Goal: Communication & Community: Answer question/provide support

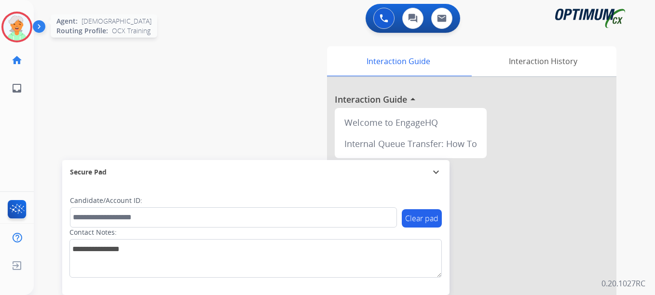
click at [27, 28] on img at bounding box center [16, 27] width 27 height 27
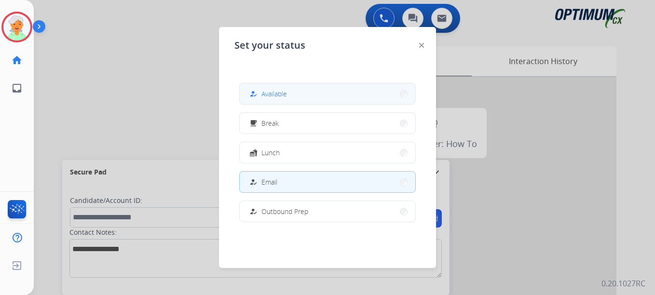
click at [283, 97] on span "Available" at bounding box center [274, 94] width 26 height 10
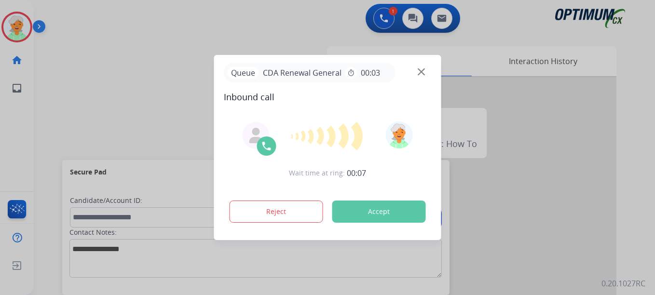
click at [6, 140] on div at bounding box center [327, 147] width 655 height 295
click at [386, 215] on button "Accept" at bounding box center [379, 212] width 94 height 22
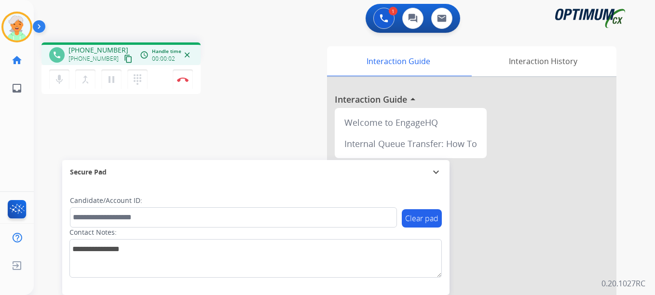
click at [124, 60] on mat-icon "content_copy" at bounding box center [128, 58] width 9 height 9
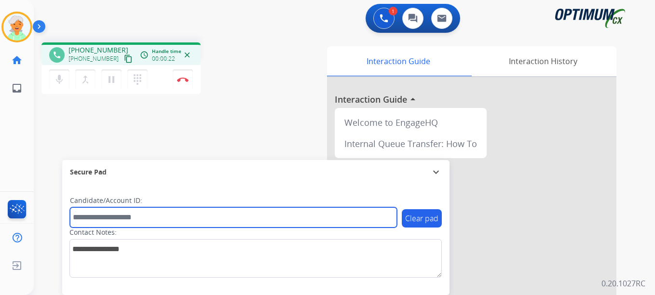
click at [144, 218] on input "text" at bounding box center [233, 217] width 327 height 20
paste input "*******"
type input "*******"
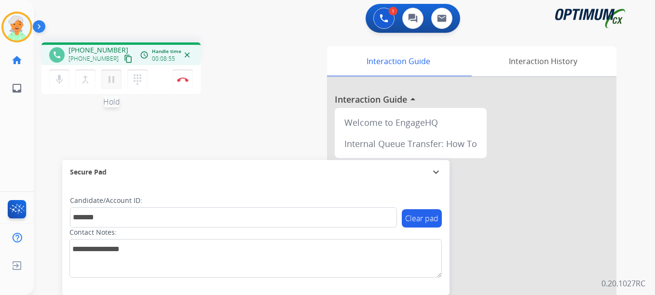
click at [112, 82] on mat-icon "pause" at bounding box center [112, 80] width 12 height 12
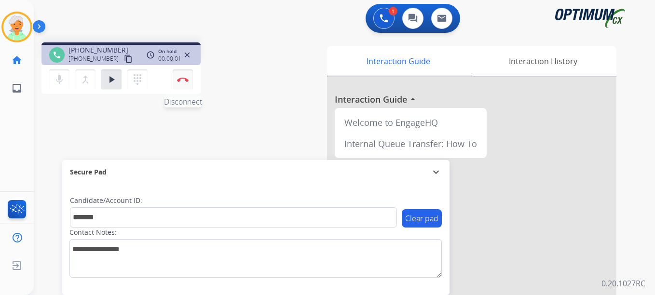
click at [185, 82] on button "Disconnect" at bounding box center [183, 79] width 20 height 20
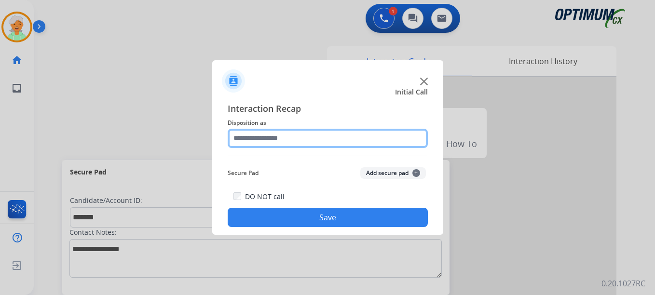
click at [299, 142] on input "text" at bounding box center [328, 138] width 200 height 19
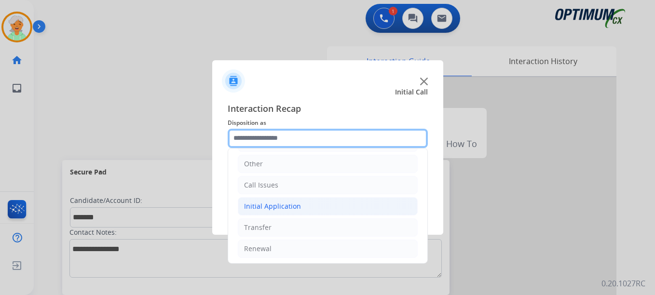
scroll to position [66, 0]
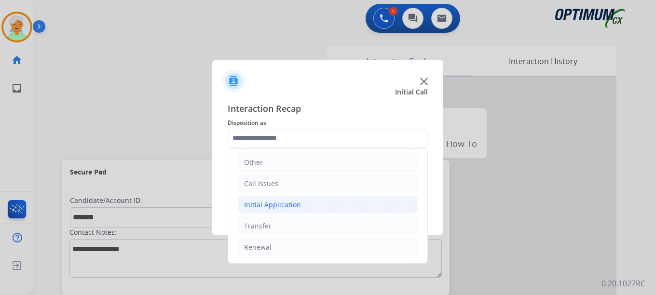
click at [271, 205] on div "Initial Application" at bounding box center [272, 205] width 57 height 10
click at [292, 225] on div "Credential Resend (Initial application)" at bounding box center [324, 226] width 122 height 10
type input "**********"
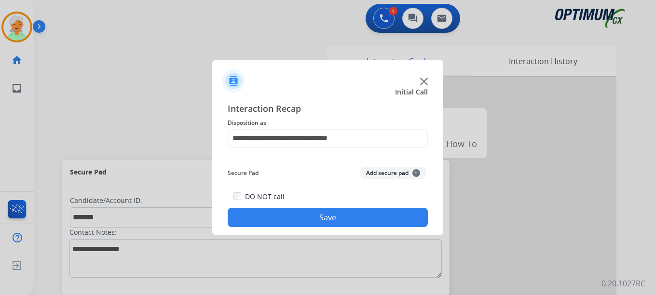
click at [328, 215] on button "Save" at bounding box center [328, 217] width 200 height 19
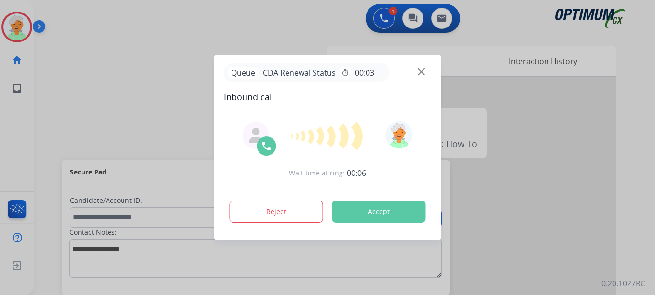
click at [369, 214] on button "Accept" at bounding box center [379, 212] width 94 height 22
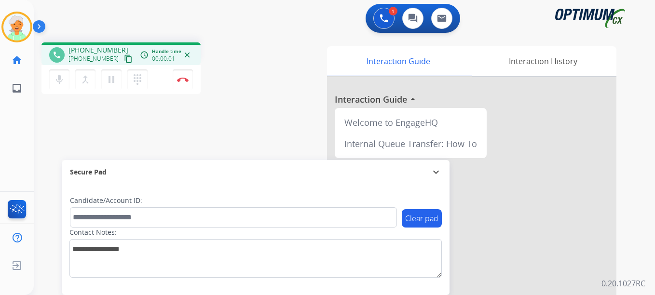
click at [124, 61] on mat-icon "content_copy" at bounding box center [128, 58] width 9 height 9
click at [112, 76] on mat-icon "pause" at bounding box center [112, 80] width 12 height 12
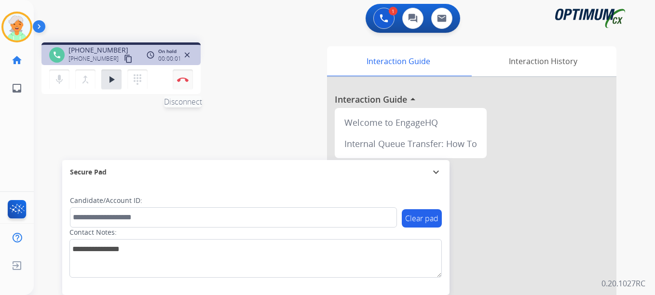
click at [181, 78] on img at bounding box center [183, 79] width 12 height 5
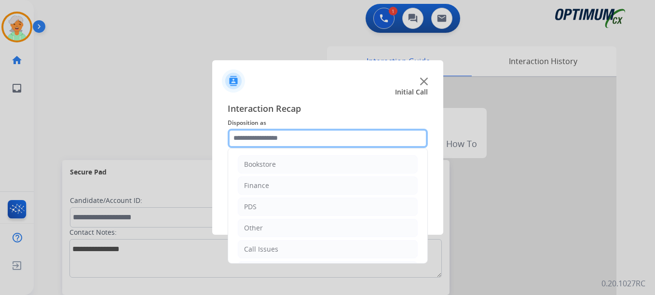
click at [372, 138] on input "text" at bounding box center [328, 138] width 200 height 19
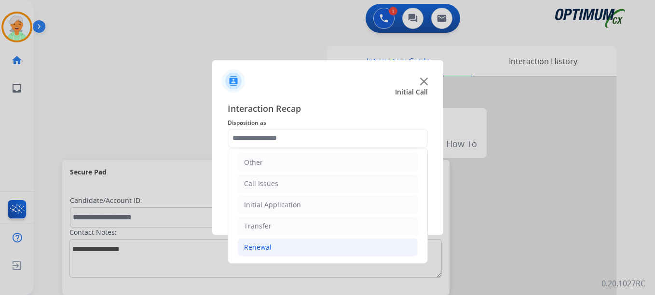
click at [277, 243] on li "Renewal" at bounding box center [328, 247] width 180 height 18
click at [269, 248] on div "Renewal" at bounding box center [257, 248] width 27 height 10
click at [269, 250] on div "Renewal" at bounding box center [257, 248] width 27 height 10
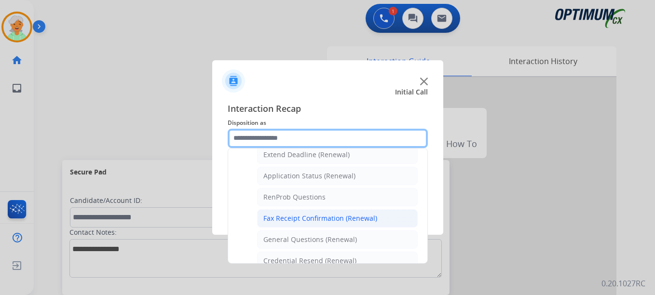
scroll to position [258, 0]
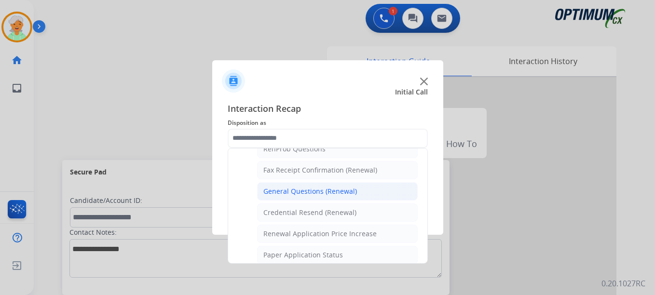
click at [308, 194] on div "General Questions (Renewal)" at bounding box center [310, 192] width 94 height 10
type input "**********"
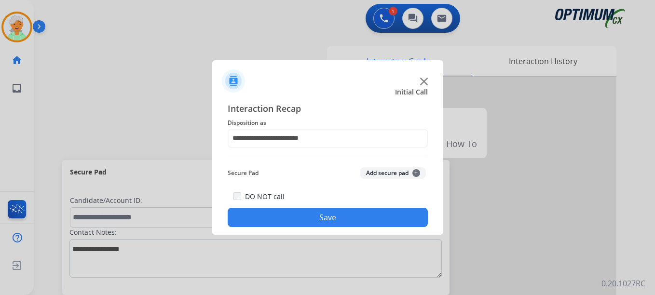
click at [347, 218] on button "Save" at bounding box center [328, 217] width 200 height 19
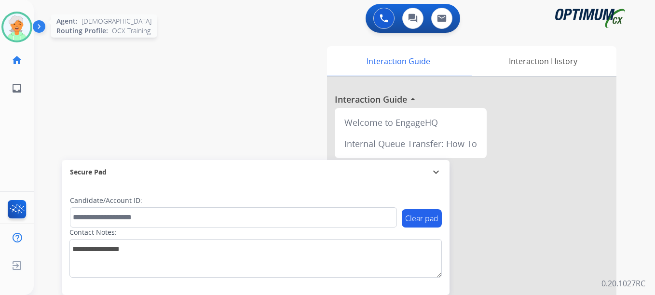
click at [12, 35] on img at bounding box center [16, 27] width 27 height 27
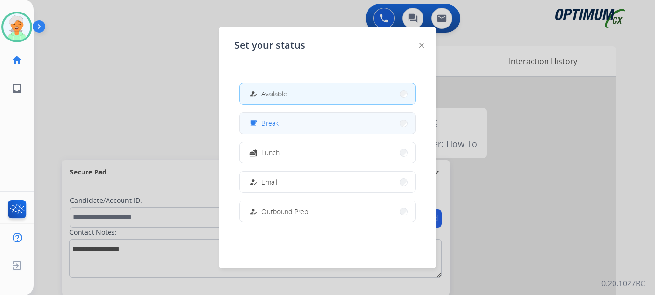
click at [266, 129] on button "free_breakfast Break" at bounding box center [328, 123] width 176 height 21
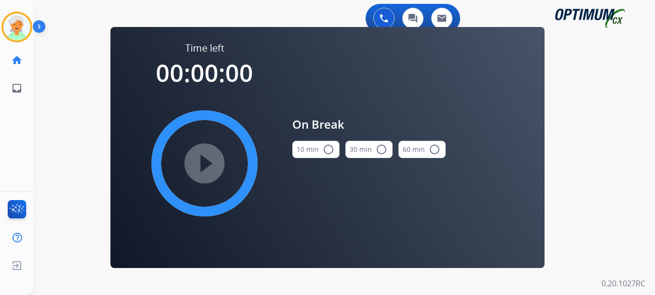
click at [327, 149] on mat-icon "radio_button_unchecked" at bounding box center [329, 150] width 12 height 12
click at [203, 164] on mat-icon "play_circle_filled" at bounding box center [205, 164] width 12 height 12
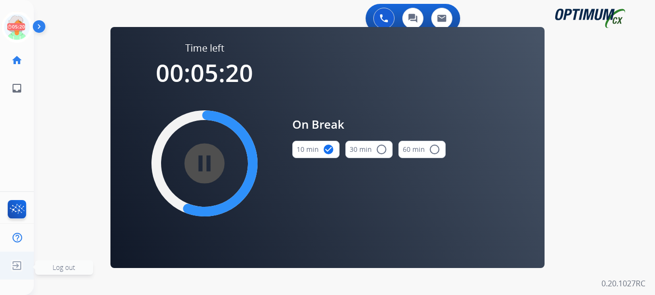
drag, startPoint x: 16, startPoint y: 270, endPoint x: 12, endPoint y: 275, distance: 6.9
click at [16, 270] on img at bounding box center [16, 266] width 17 height 18
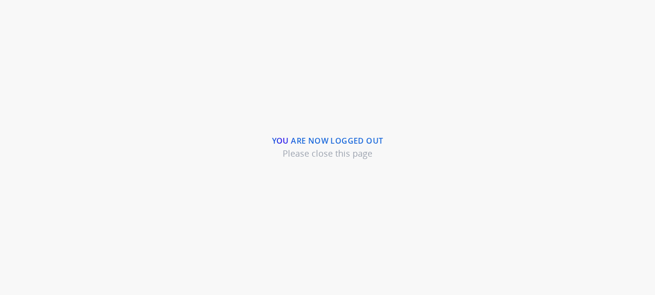
drag, startPoint x: 259, startPoint y: 84, endPoint x: 258, endPoint y: 77, distance: 7.4
click at [258, 79] on div "You are now logged out Please close this page" at bounding box center [327, 147] width 655 height 295
click at [7, 45] on div "You are now logged out Please close this page" at bounding box center [327, 147] width 655 height 295
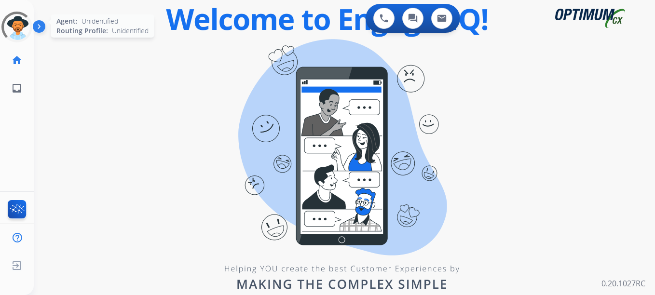
click at [12, 32] on div at bounding box center [16, 26] width 43 height 43
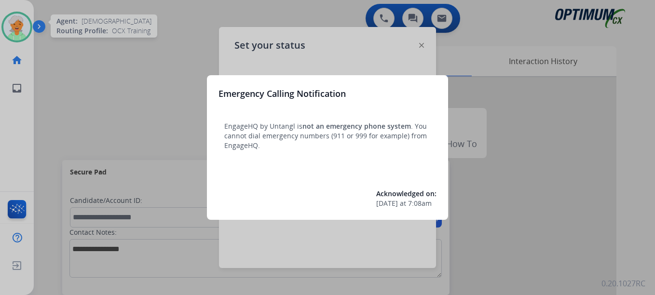
click at [12, 20] on div at bounding box center [327, 147] width 655 height 295
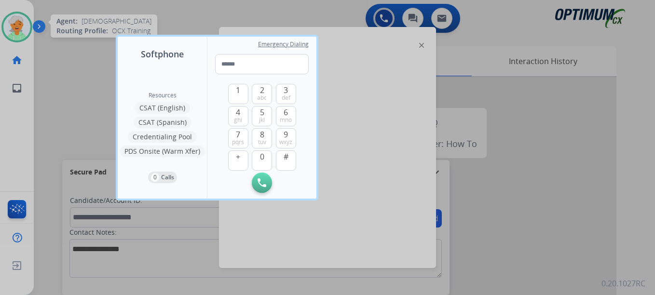
click at [396, 96] on div at bounding box center [327, 147] width 655 height 295
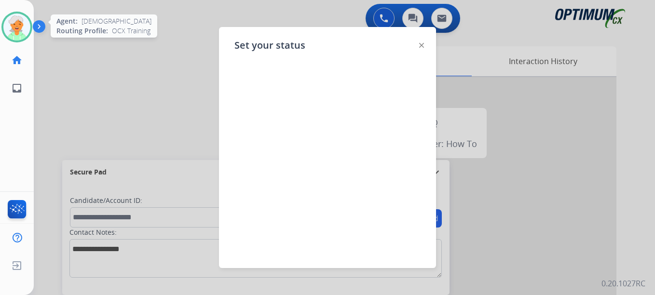
click at [14, 24] on img at bounding box center [16, 27] width 27 height 27
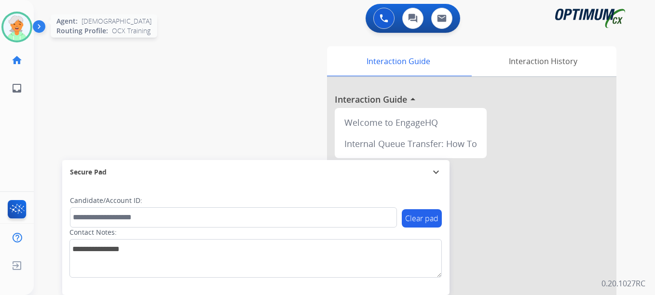
click at [20, 31] on img at bounding box center [16, 27] width 27 height 27
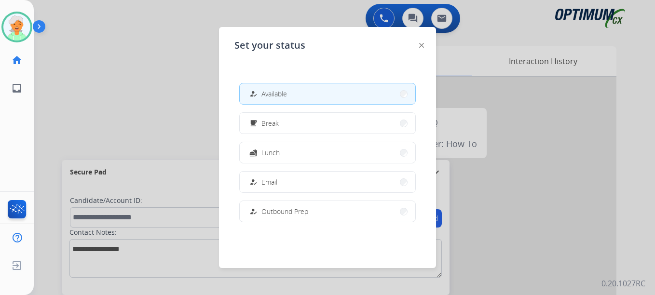
click at [283, 94] on span "Available" at bounding box center [274, 94] width 26 height 10
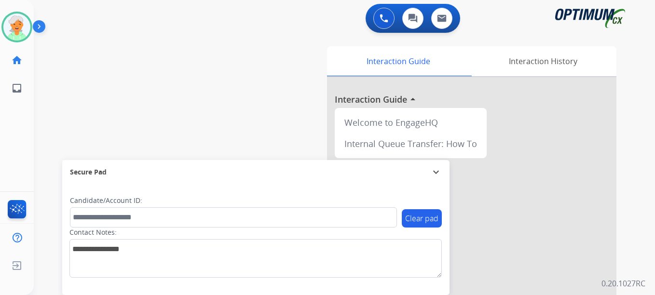
click at [528, 246] on div at bounding box center [471, 257] width 289 height 360
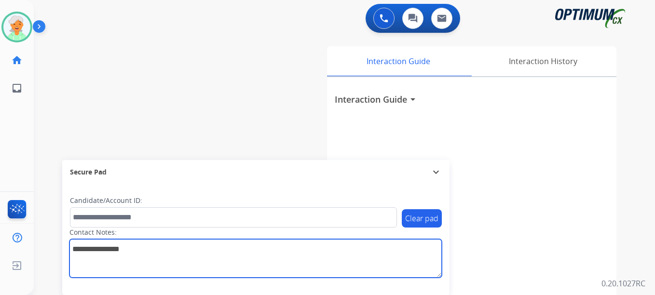
click at [90, 244] on textarea at bounding box center [255, 258] width 372 height 39
click at [174, 253] on textarea at bounding box center [255, 258] width 372 height 39
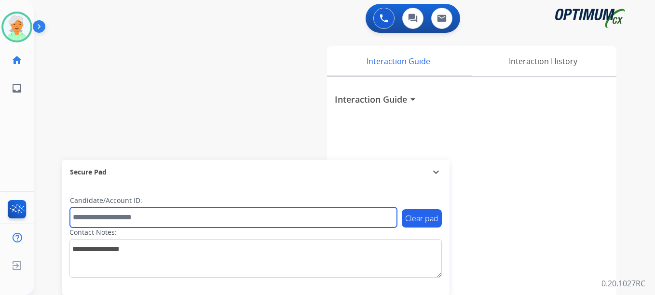
click at [92, 219] on input "text" at bounding box center [233, 217] width 327 height 20
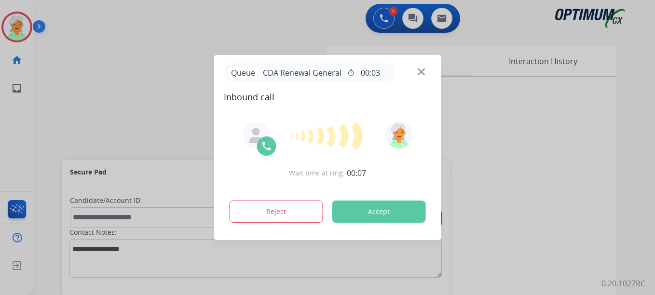
click at [380, 213] on button "Accept" at bounding box center [379, 212] width 94 height 22
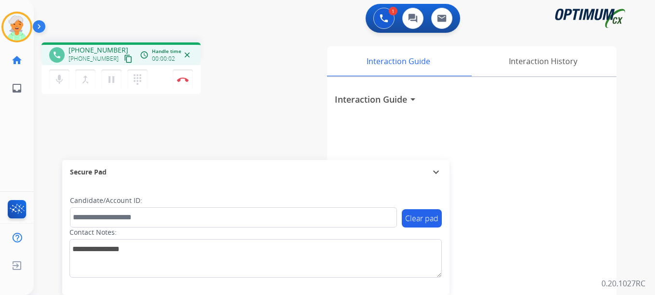
click at [124, 61] on mat-icon "content_copy" at bounding box center [128, 58] width 9 height 9
click at [115, 82] on mat-icon "pause" at bounding box center [112, 80] width 12 height 12
click at [186, 81] on img at bounding box center [183, 79] width 12 height 5
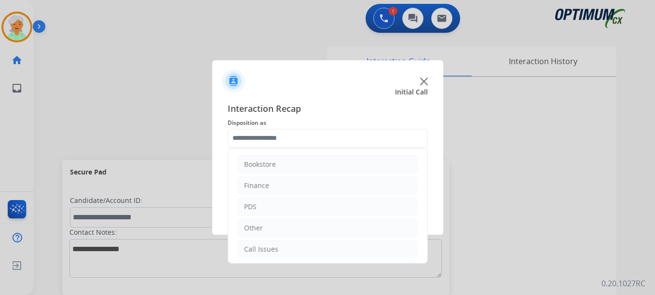
click at [335, 135] on input "text" at bounding box center [328, 138] width 200 height 19
click at [271, 207] on div "Initial Application" at bounding box center [272, 205] width 57 height 10
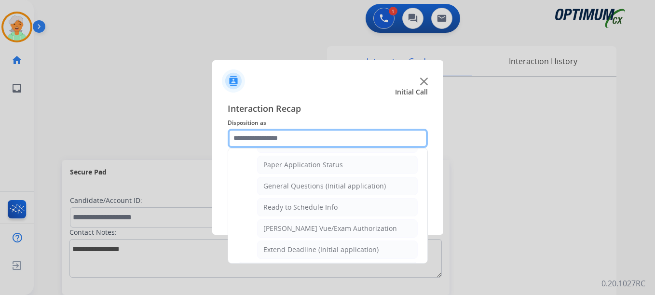
scroll to position [548, 0]
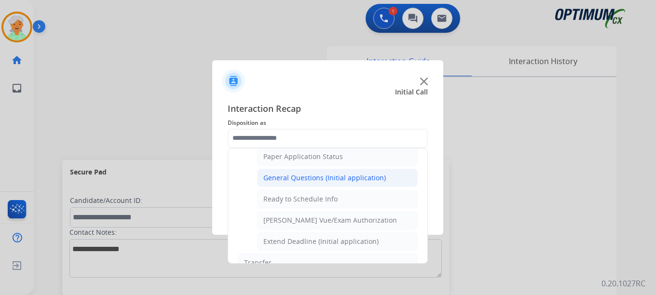
click at [327, 175] on div "General Questions (Initial application)" at bounding box center [324, 178] width 122 height 10
type input "**********"
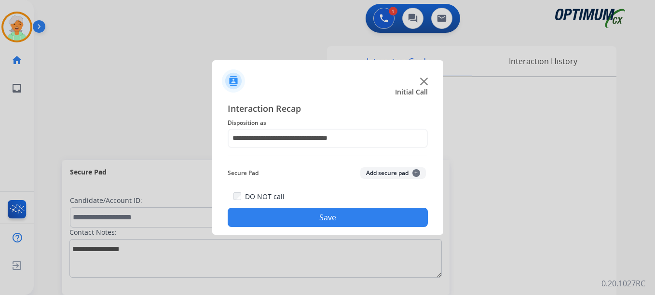
click at [331, 217] on button "Save" at bounding box center [328, 217] width 200 height 19
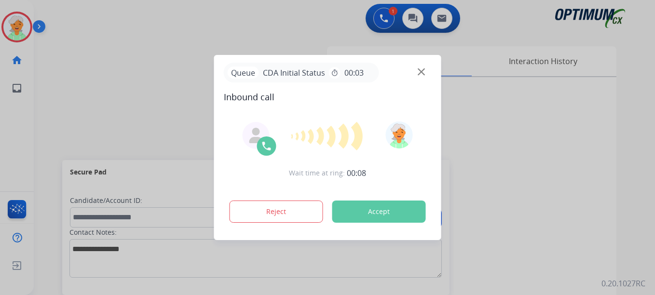
click at [395, 212] on button "Accept" at bounding box center [379, 212] width 94 height 22
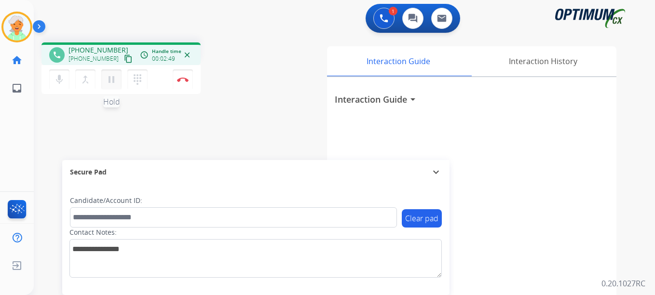
click at [116, 82] on mat-icon "pause" at bounding box center [112, 80] width 12 height 12
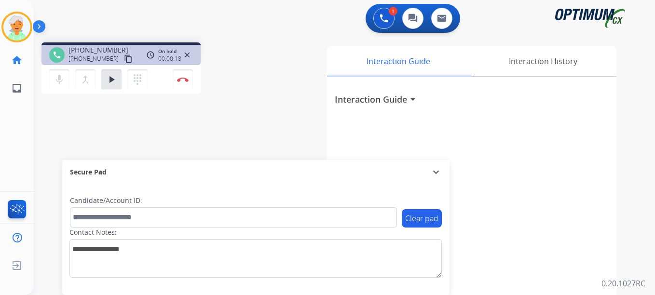
drag, startPoint x: 4, startPoint y: 134, endPoint x: 8, endPoint y: 130, distance: 5.5
click at [5, 132] on div "Christi Busy Edit Avatar Agent: Christi Routing Profile: OCX Training home Home…" at bounding box center [17, 147] width 34 height 295
click at [91, 78] on mat-icon "merge_type" at bounding box center [86, 80] width 12 height 12
click at [83, 84] on mat-icon "merge_type" at bounding box center [86, 80] width 12 height 12
click at [123, 56] on button "content_copy" at bounding box center [128, 59] width 12 height 12
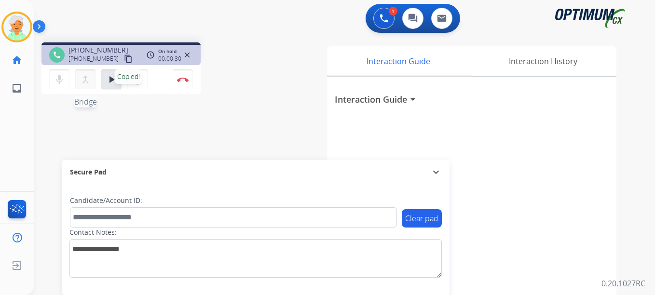
click at [89, 80] on mat-icon "merge_type" at bounding box center [86, 80] width 12 height 12
click at [137, 86] on button "dialpad Dialpad" at bounding box center [137, 79] width 20 height 20
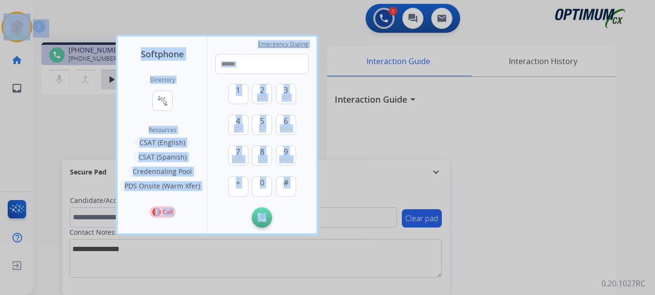
click at [0, 160] on html "Softphone Directory connect_without_contact Resource Directory Resources CSAT (…" at bounding box center [327, 147] width 655 height 295
click at [64, 142] on div at bounding box center [327, 147] width 655 height 295
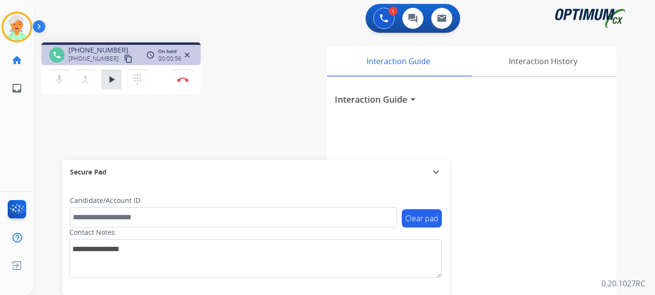
click at [0, 148] on html "Outbound call Quit Outbound call Quit Schedule interaction + Add to my list Cus…" at bounding box center [327, 147] width 655 height 295
click at [110, 83] on mat-icon "play_arrow" at bounding box center [112, 80] width 12 height 12
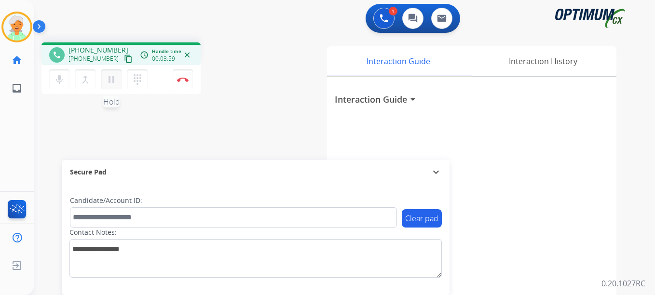
click at [110, 83] on mat-icon "pause" at bounding box center [112, 80] width 12 height 12
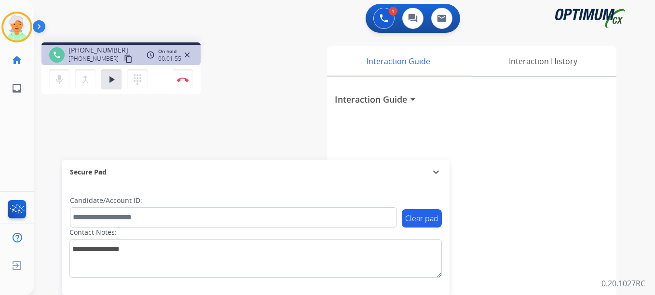
click at [0, 141] on html "Outbound call Quit Outbound call Quit Schedule interaction + Add to my list Cus…" at bounding box center [327, 147] width 655 height 295
click at [144, 81] on button "dialpad Dialpad" at bounding box center [137, 79] width 20 height 20
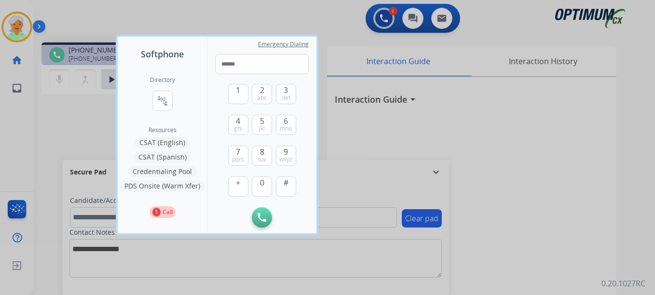
click at [153, 154] on button "CSAT (Spanish)" at bounding box center [163, 157] width 58 height 12
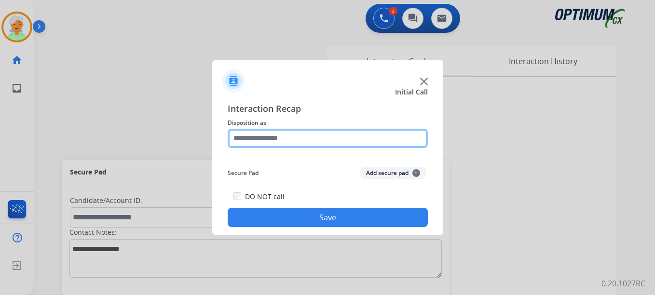
click at [265, 140] on input "text" at bounding box center [328, 138] width 200 height 19
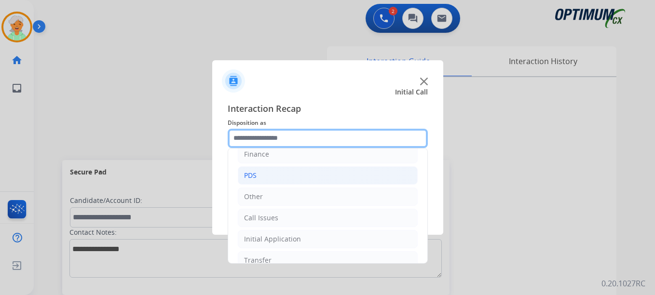
scroll to position [66, 0]
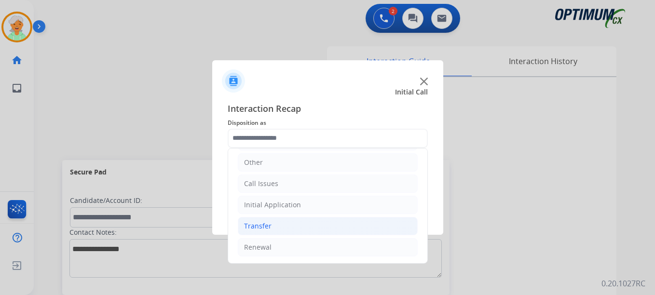
click at [274, 226] on li "Transfer" at bounding box center [328, 226] width 180 height 18
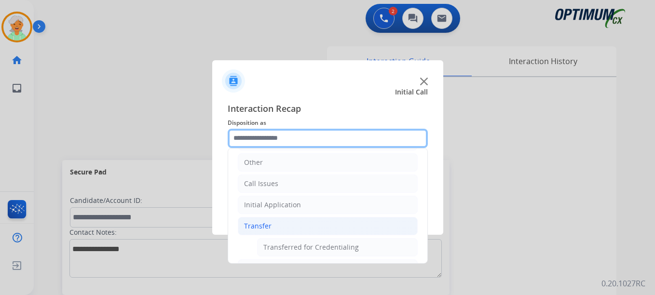
scroll to position [87, 0]
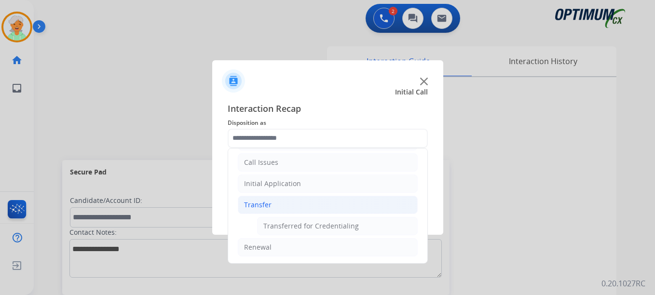
click at [271, 204] on li "Transfer" at bounding box center [328, 205] width 180 height 18
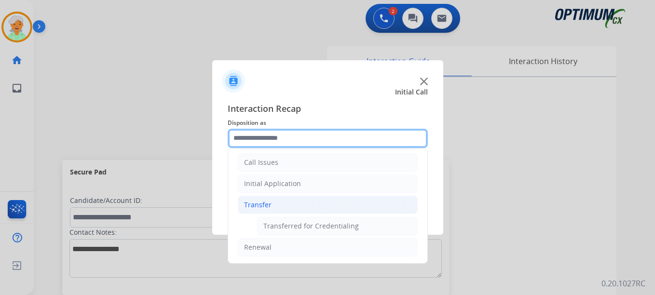
scroll to position [66, 0]
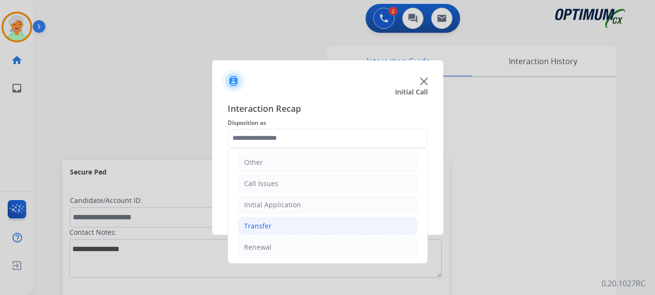
click at [271, 204] on div "Initial Application" at bounding box center [272, 205] width 57 height 10
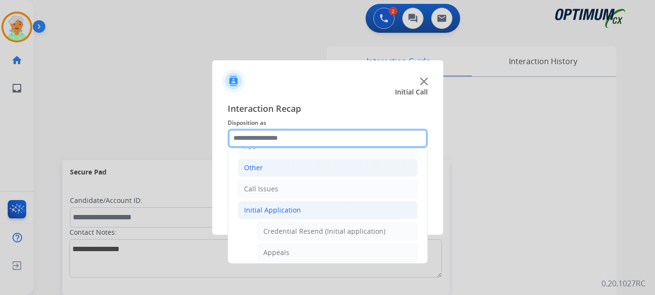
scroll to position [96, 0]
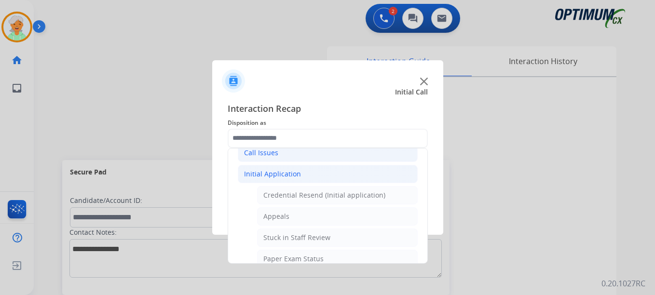
click at [265, 152] on div "Call Issues" at bounding box center [261, 153] width 34 height 10
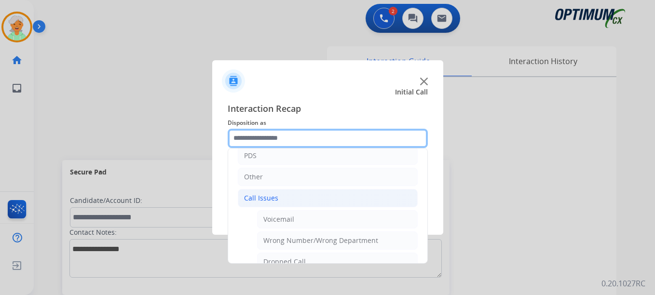
scroll to position [0, 0]
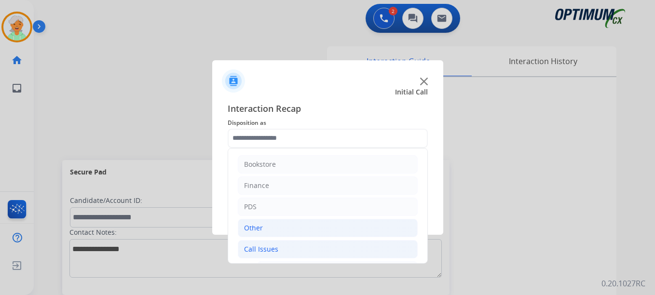
click at [261, 223] on div "Other" at bounding box center [253, 228] width 19 height 10
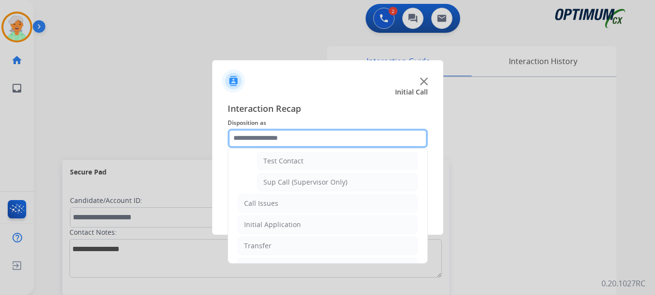
scroll to position [235, 0]
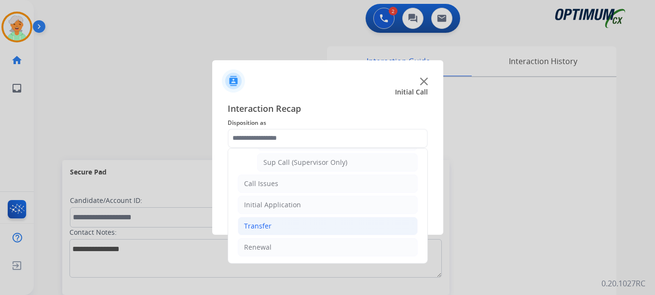
click at [245, 228] on div "Transfer" at bounding box center [257, 226] width 27 height 10
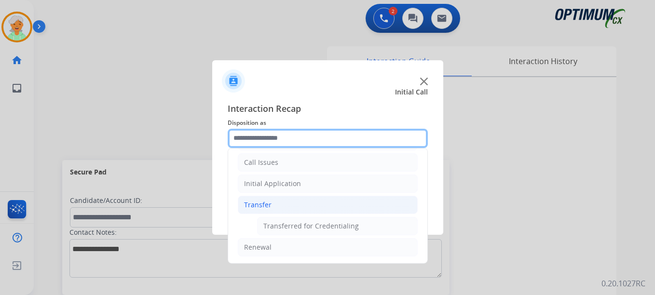
scroll to position [87, 0]
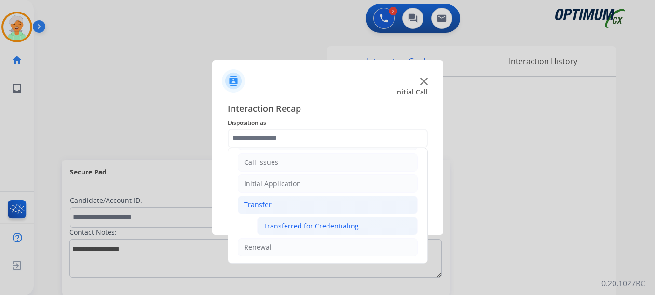
click at [308, 230] on div "Transferred for Credentialing" at bounding box center [310, 226] width 95 height 10
type input "**********"
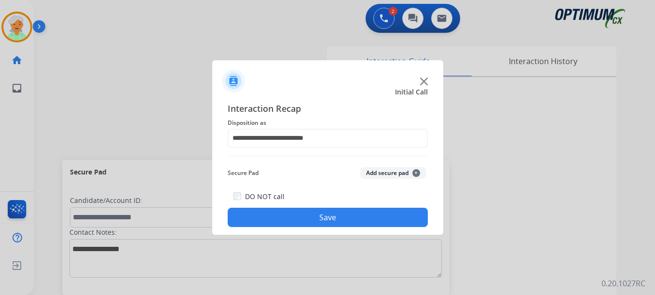
click at [373, 221] on button "Save" at bounding box center [328, 217] width 200 height 19
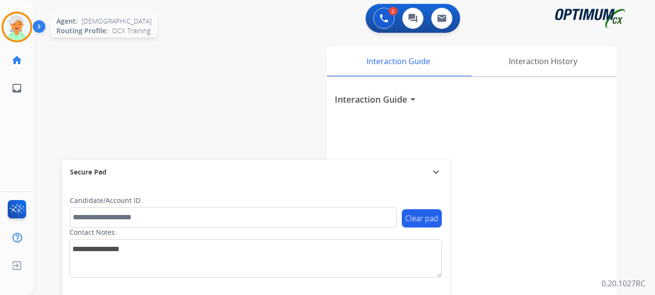
click at [17, 27] on img at bounding box center [16, 27] width 27 height 27
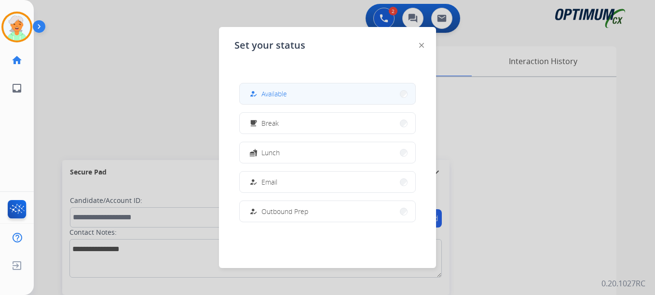
click at [276, 91] on span "Available" at bounding box center [274, 94] width 26 height 10
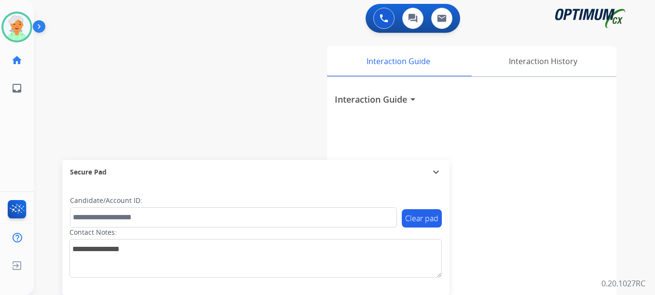
click at [10, 140] on div "Christi Available Edit Avatar Agent: Christi Routing Profile: OCX Training home…" at bounding box center [17, 147] width 34 height 295
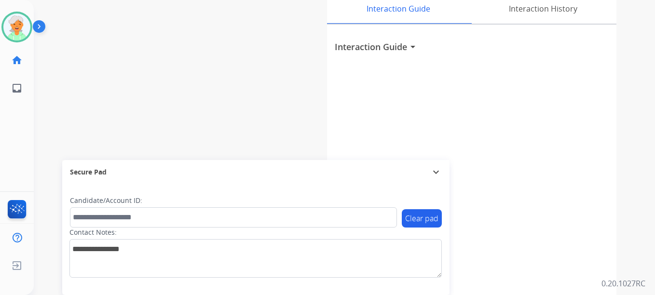
scroll to position [0, 0]
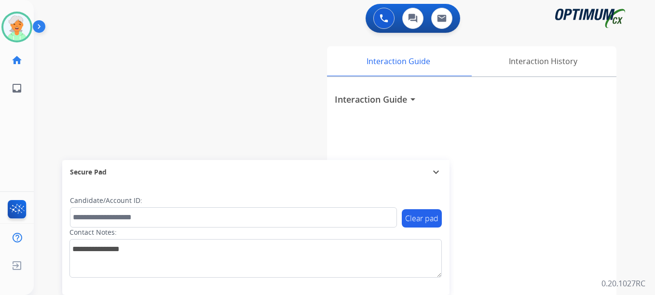
click at [6, 127] on div "Christi Available Edit Avatar Agent: Christi Routing Profile: OCX Training home…" at bounding box center [17, 147] width 34 height 295
click at [0, 149] on html "Outbound call Quit Outbound call Quit Schedule interaction + Add to my list Cus…" at bounding box center [327, 147] width 655 height 295
drag, startPoint x: 0, startPoint y: 148, endPoint x: 6, endPoint y: 144, distance: 7.6
click at [0, 149] on html "Outbound call Quit Outbound call Quit Schedule interaction + Add to my list Cus…" at bounding box center [327, 147] width 655 height 295
click at [38, 26] on img at bounding box center [41, 28] width 16 height 18
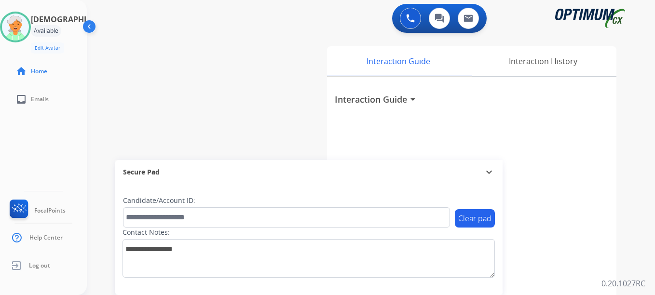
click at [240, 105] on div "swap_horiz Break voice bridge close_fullscreen Connect 3-Way Call merge_type Se…" at bounding box center [359, 236] width 545 height 402
click at [412, 27] on button at bounding box center [410, 18] width 21 height 21
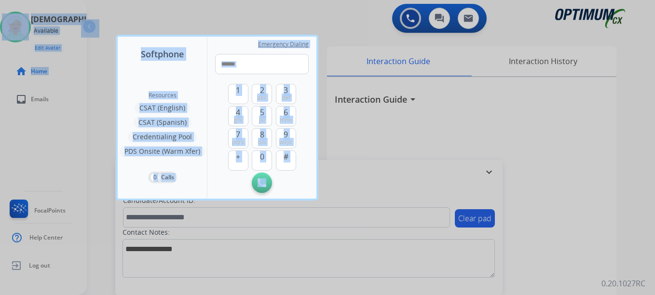
click at [0, 142] on html "Softphone Resources CSAT (English) CSAT (Spanish) Credentialing Pool PDS Onsite…" at bounding box center [327, 147] width 655 height 295
click at [434, 167] on div at bounding box center [327, 147] width 655 height 295
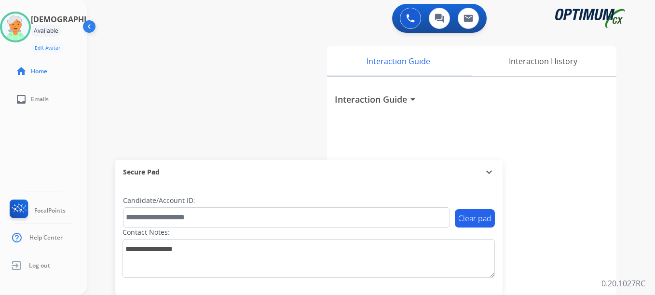
drag, startPoint x: 328, startPoint y: 150, endPoint x: 322, endPoint y: 139, distance: 12.3
click at [327, 148] on div "Interaction Guide Interaction History Interaction Guide arrow_drop_down" at bounding box center [472, 241] width 290 height 391
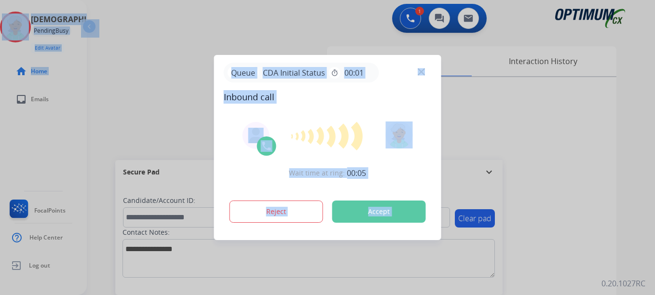
click at [0, 150] on html "Queue CDA Initial Status timer 00:01 Inbound call Wait time at ring: 00:05 Reje…" at bounding box center [327, 147] width 655 height 295
click at [374, 200] on div "Reject Accept" at bounding box center [328, 210] width 208 height 30
click at [389, 209] on button "Accept" at bounding box center [379, 212] width 94 height 22
click at [120, 71] on div at bounding box center [327, 147] width 655 height 295
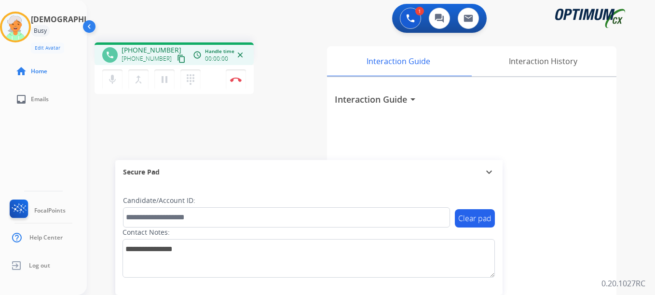
click at [177, 59] on mat-icon "content_copy" at bounding box center [181, 58] width 9 height 9
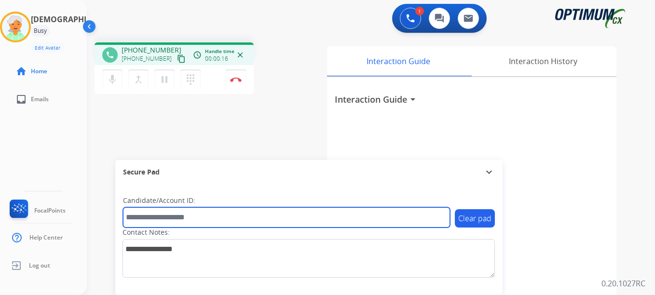
click at [166, 218] on input "text" at bounding box center [286, 217] width 327 height 20
paste input "*******"
type input "*******"
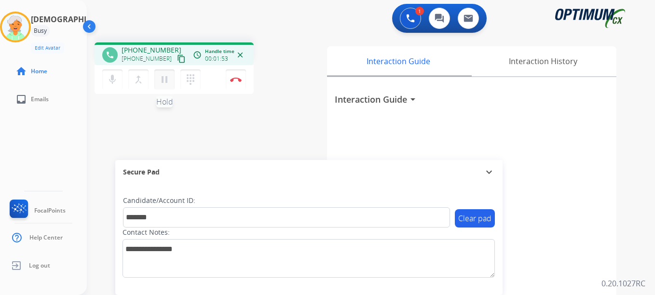
click at [166, 86] on button "pause Hold" at bounding box center [164, 79] width 20 height 20
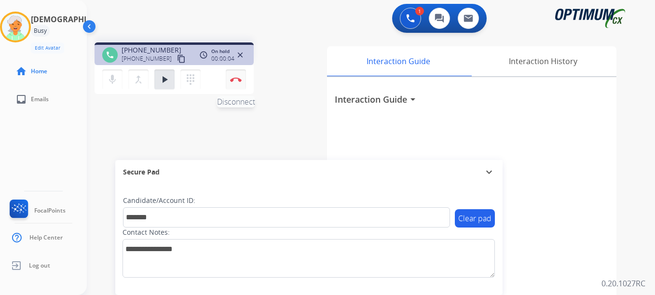
click at [239, 86] on button "Disconnect" at bounding box center [236, 79] width 20 height 20
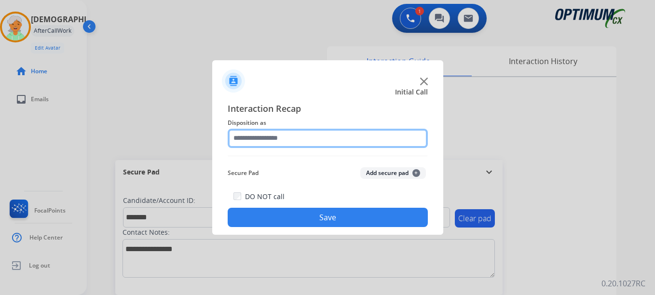
click at [299, 140] on input "text" at bounding box center [328, 138] width 200 height 19
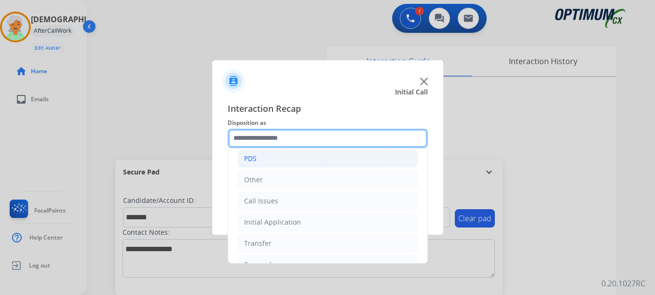
scroll to position [66, 0]
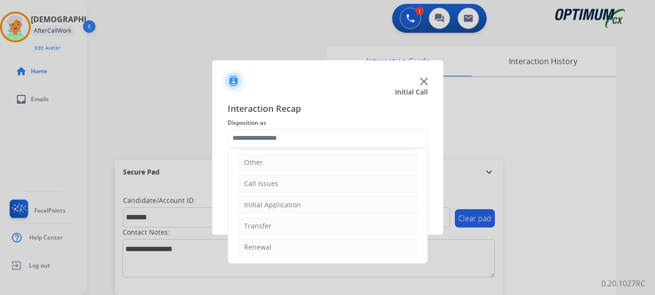
click at [304, 206] on li "Initial Application" at bounding box center [328, 205] width 180 height 18
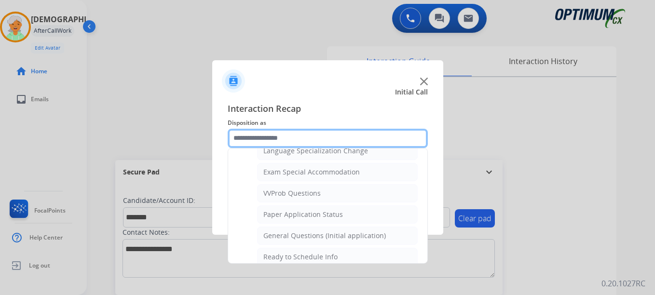
scroll to position [488, 0]
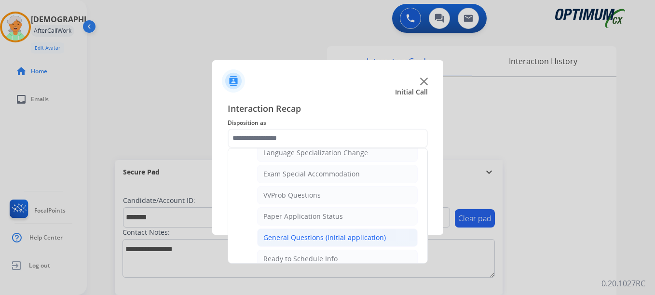
click at [340, 233] on div "General Questions (Initial application)" at bounding box center [324, 238] width 122 height 10
type input "**********"
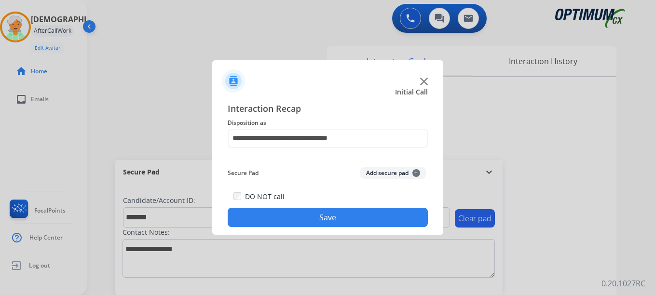
click at [336, 221] on button "Save" at bounding box center [328, 217] width 200 height 19
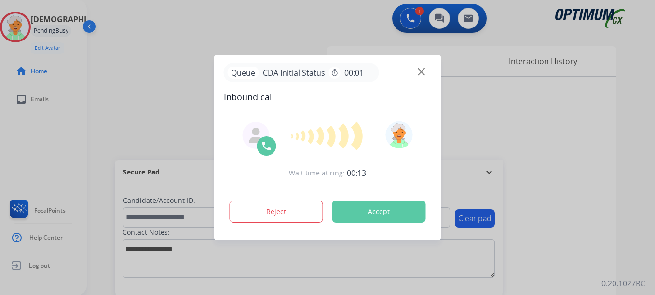
click at [391, 212] on button "Accept" at bounding box center [379, 212] width 94 height 22
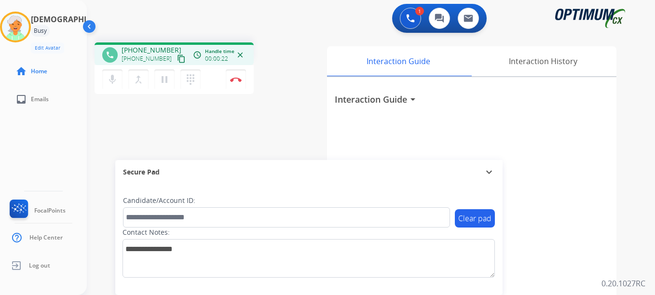
click at [177, 59] on mat-icon "content_copy" at bounding box center [181, 58] width 9 height 9
click at [163, 82] on mat-icon "pause" at bounding box center [165, 80] width 12 height 12
click at [240, 81] on img at bounding box center [236, 79] width 12 height 5
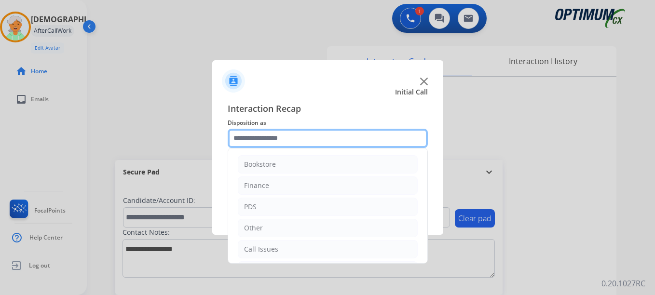
click at [311, 140] on input "text" at bounding box center [328, 138] width 200 height 19
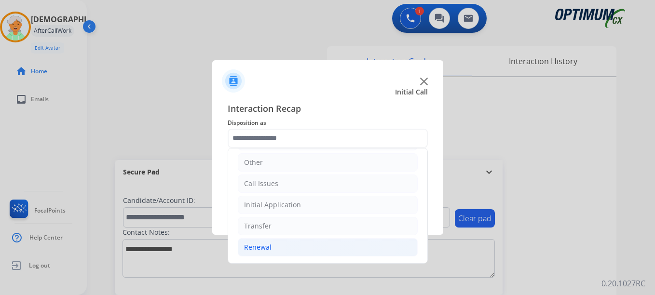
click at [283, 249] on li "Renewal" at bounding box center [328, 247] width 180 height 18
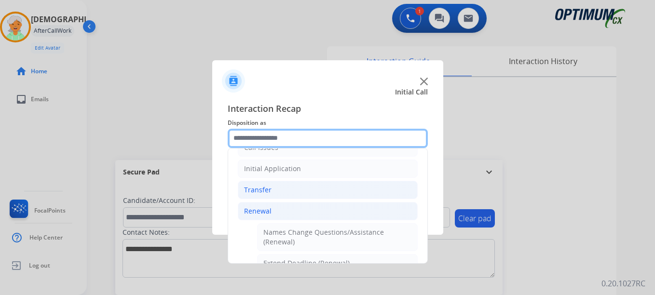
scroll to position [162, 0]
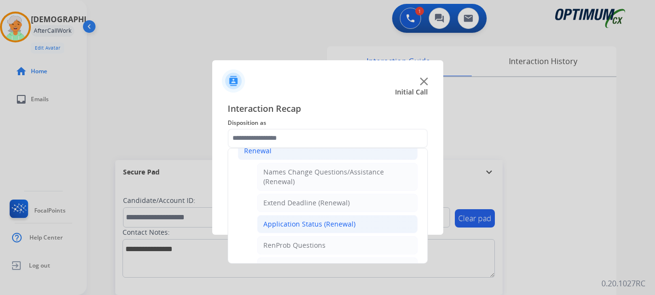
click at [294, 222] on div "Application Status (Renewal)" at bounding box center [309, 224] width 92 height 10
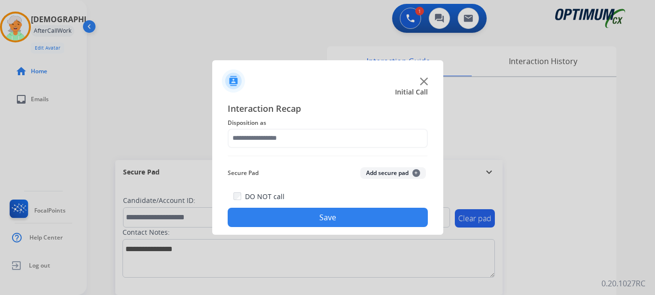
type input "**********"
click at [336, 220] on button "Save" at bounding box center [328, 217] width 200 height 19
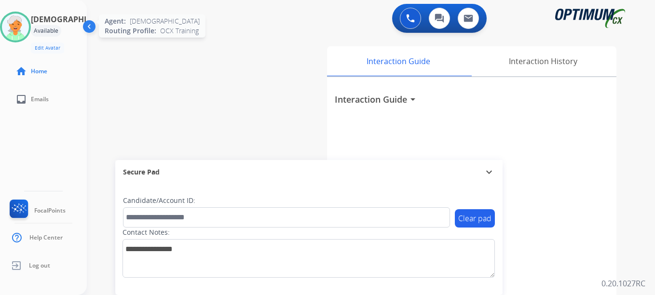
click at [27, 35] on img at bounding box center [15, 27] width 27 height 27
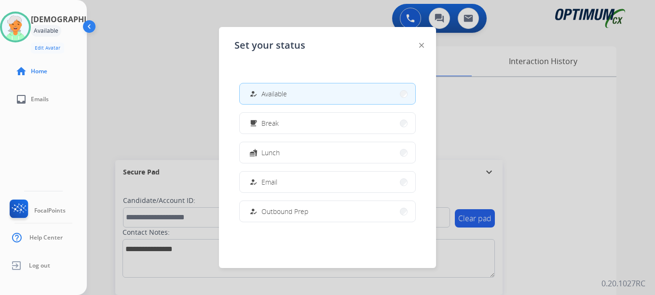
click at [268, 157] on span "Lunch" at bounding box center [270, 153] width 18 height 10
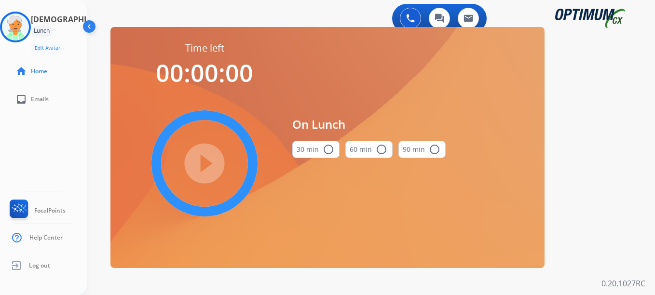
click at [329, 149] on mat-icon "radio_button_unchecked" at bounding box center [329, 150] width 12 height 12
click at [208, 160] on mat-icon "play_circle_filled" at bounding box center [205, 164] width 12 height 12
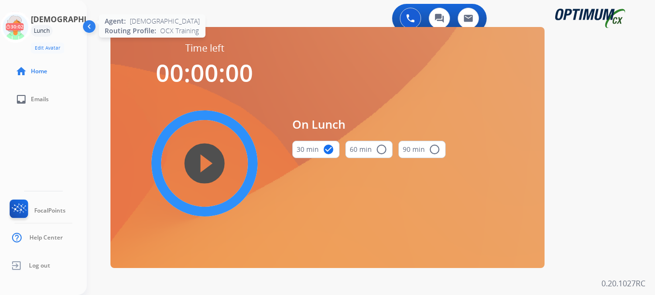
click at [27, 33] on icon at bounding box center [15, 27] width 31 height 31
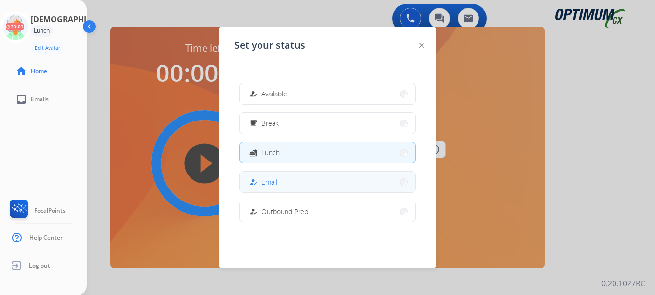
click at [279, 186] on button "how_to_reg Email" at bounding box center [328, 182] width 176 height 21
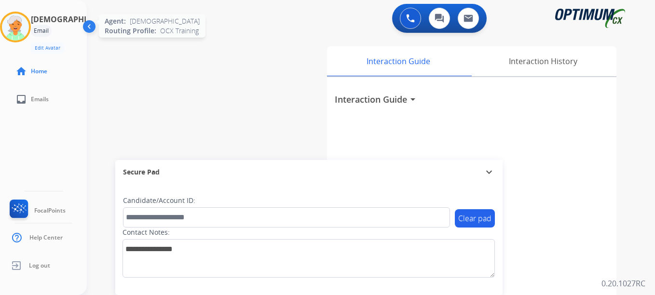
click at [18, 23] on img at bounding box center [15, 27] width 27 height 27
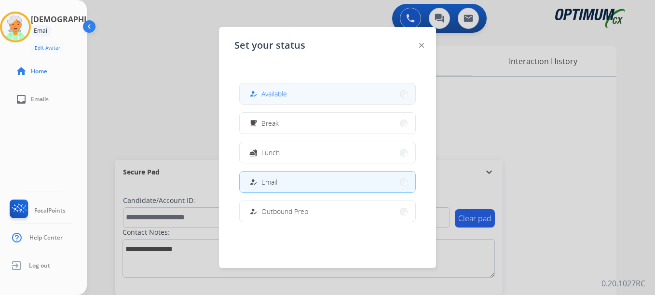
click at [286, 98] on span "Available" at bounding box center [274, 94] width 26 height 10
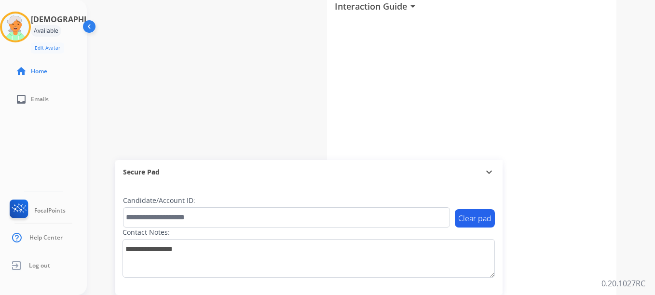
scroll to position [96, 0]
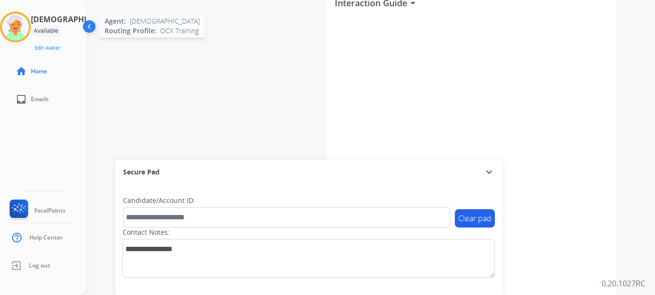
click at [29, 27] on img at bounding box center [15, 27] width 27 height 27
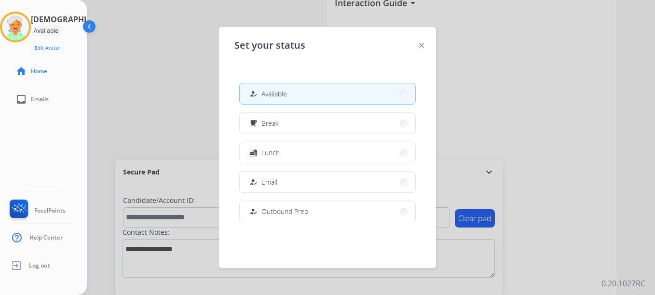
click at [298, 94] on button "how_to_reg Available" at bounding box center [328, 93] width 176 height 21
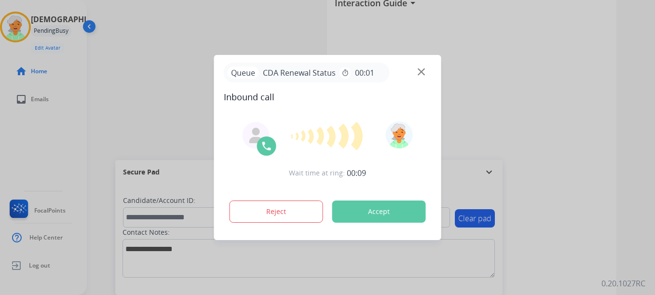
click at [382, 215] on button "Accept" at bounding box center [379, 212] width 94 height 22
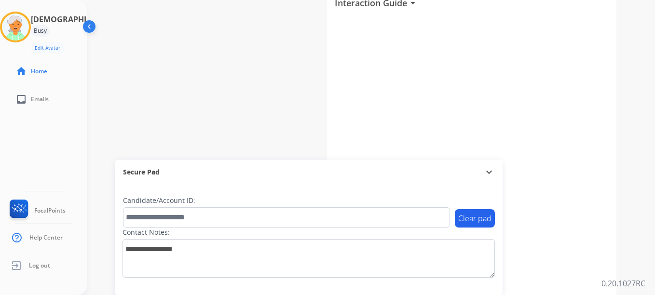
click at [131, 83] on div "phone +13857220325 +13857220325 content_copy access_time Call metrics Queue 00:…" at bounding box center [359, 139] width 545 height 402
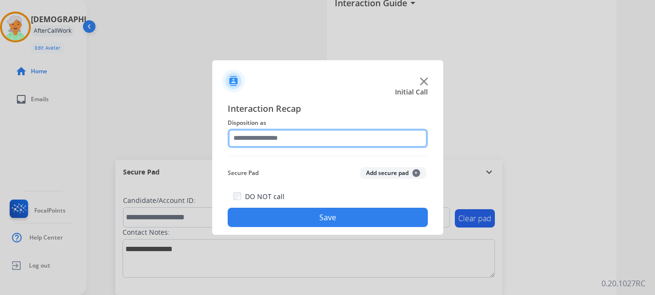
click at [254, 138] on input "text" at bounding box center [328, 138] width 200 height 19
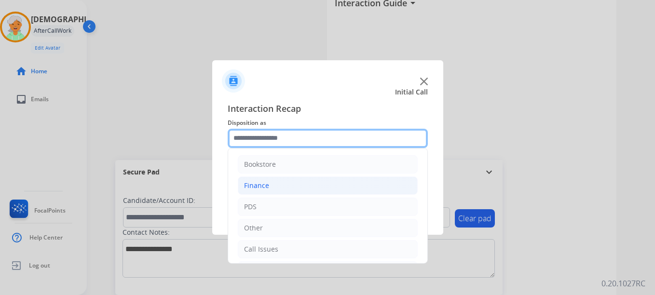
scroll to position [66, 0]
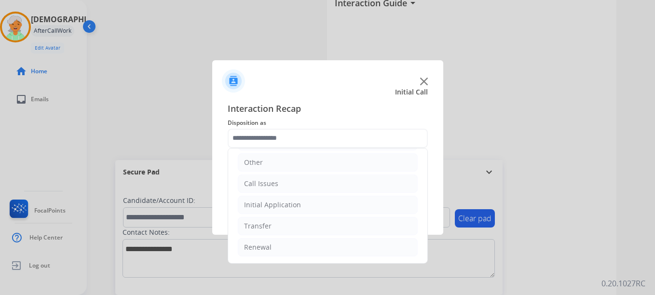
click at [266, 181] on div "Call Issues" at bounding box center [261, 184] width 34 height 10
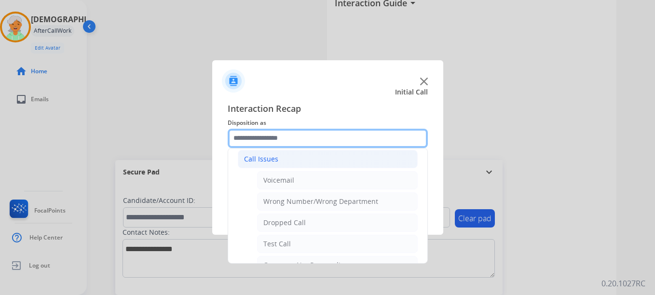
scroll to position [114, 0]
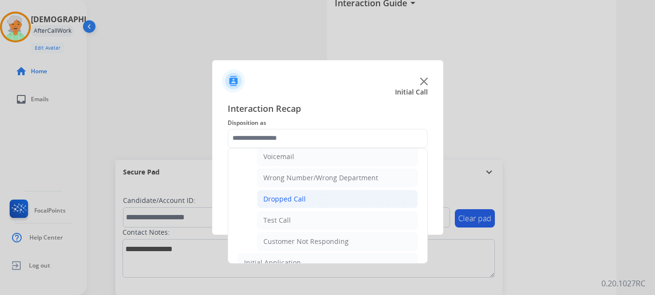
click at [281, 200] on div "Dropped Call" at bounding box center [284, 199] width 42 height 10
type input "**********"
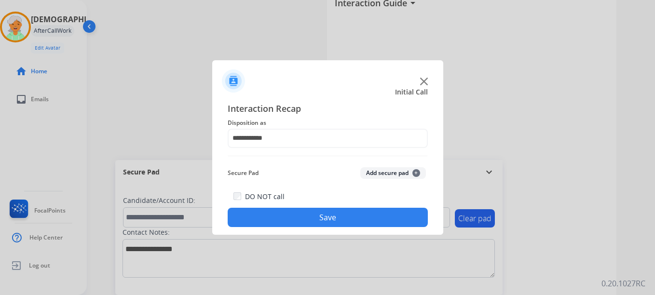
click at [348, 218] on button "Save" at bounding box center [328, 217] width 200 height 19
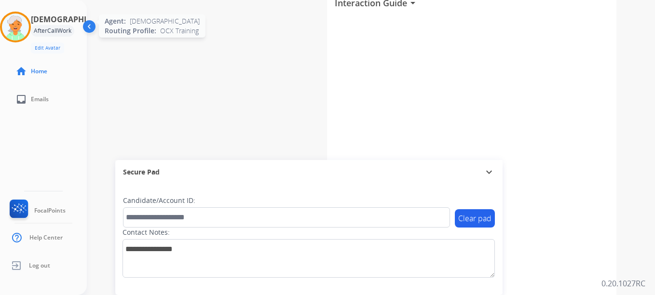
click at [13, 27] on img at bounding box center [15, 27] width 27 height 27
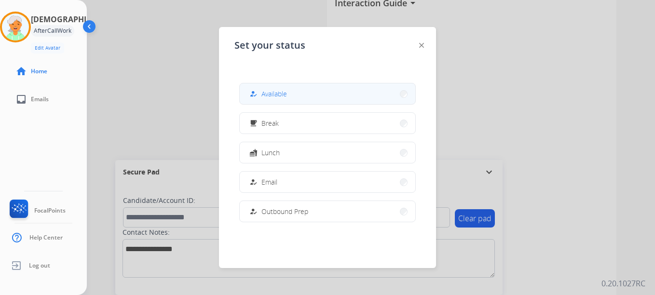
click at [318, 98] on button "how_to_reg Available" at bounding box center [328, 93] width 176 height 21
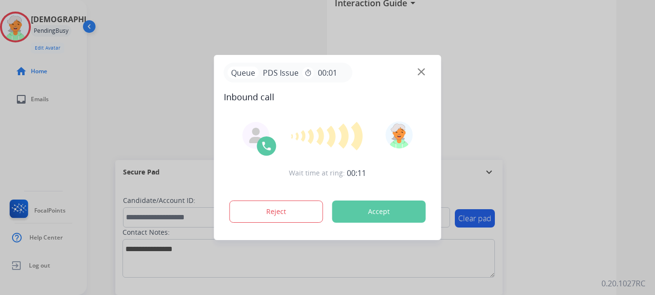
click at [387, 214] on button "Accept" at bounding box center [379, 212] width 94 height 22
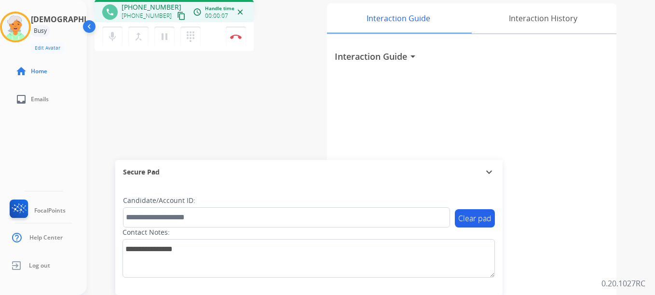
scroll to position [0, 0]
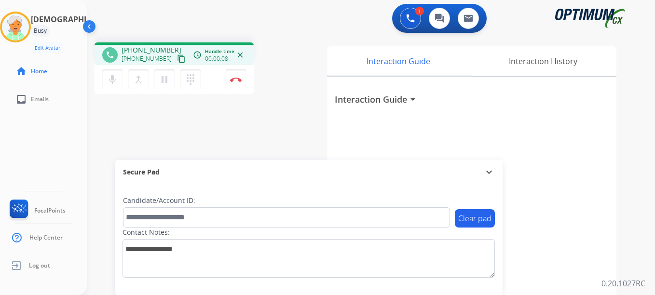
click at [176, 63] on button "content_copy" at bounding box center [182, 59] width 12 height 12
click at [165, 81] on mat-icon "pause" at bounding box center [165, 80] width 12 height 12
click at [245, 79] on button "Disconnect" at bounding box center [236, 79] width 20 height 20
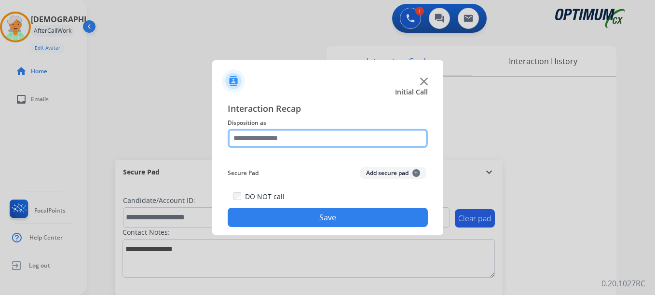
click at [329, 138] on input "text" at bounding box center [328, 138] width 200 height 19
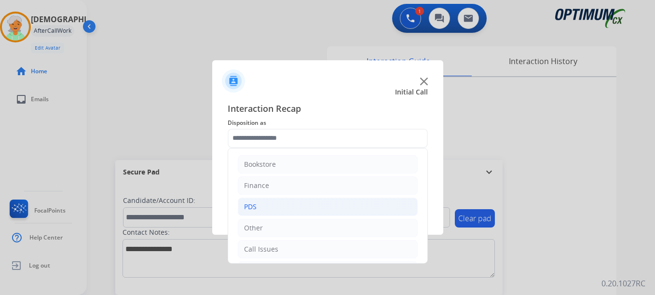
click at [266, 204] on li "PDS" at bounding box center [328, 207] width 180 height 18
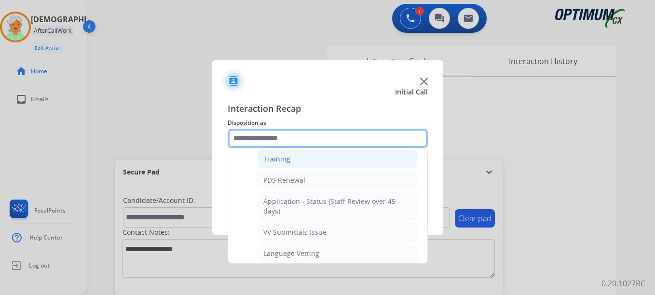
scroll to position [145, 0]
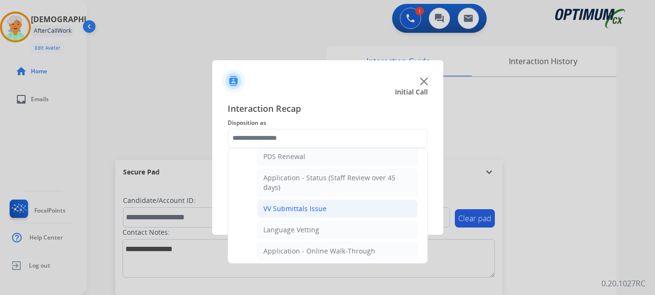
click at [341, 208] on li "VV Submittals Issue" at bounding box center [337, 209] width 161 height 18
type input "**********"
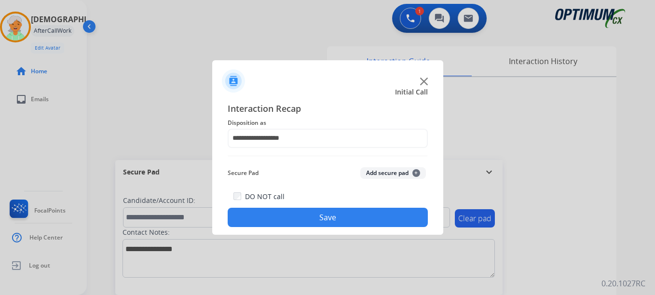
click at [353, 213] on button "Save" at bounding box center [328, 217] width 200 height 19
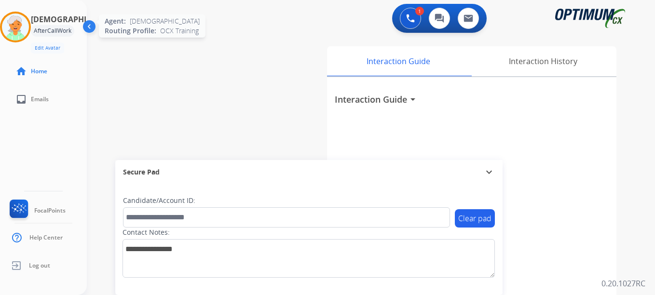
click at [21, 31] on img at bounding box center [15, 27] width 27 height 27
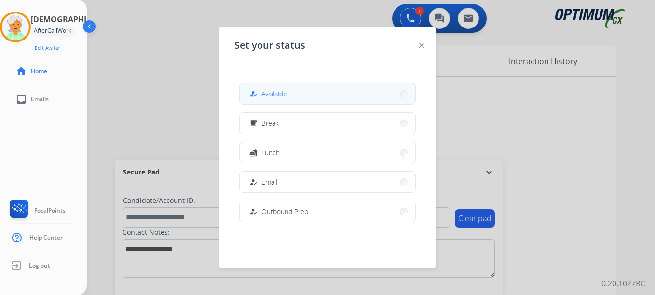
click at [274, 96] on span "Available" at bounding box center [274, 94] width 26 height 10
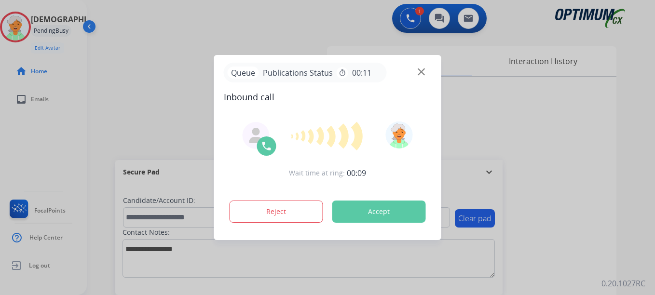
click at [364, 208] on button "Accept" at bounding box center [379, 212] width 94 height 22
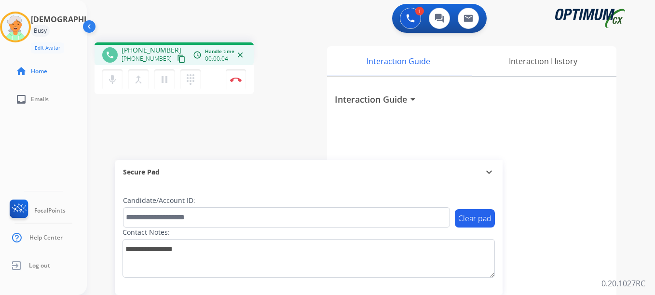
click at [176, 63] on button "content_copy" at bounding box center [182, 59] width 12 height 12
click at [177, 59] on mat-icon "content_copy" at bounding box center [181, 58] width 9 height 9
click at [170, 80] on button "pause Hold" at bounding box center [164, 79] width 20 height 20
click at [240, 84] on button "Disconnect" at bounding box center [236, 79] width 20 height 20
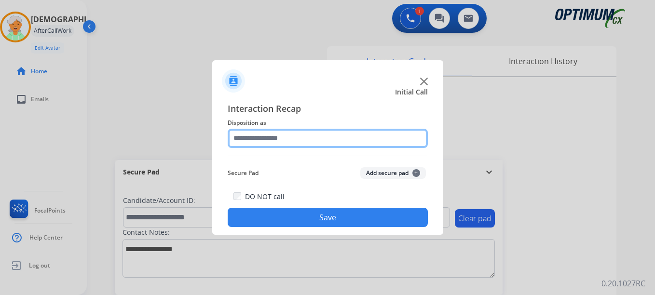
click at [336, 133] on input "text" at bounding box center [328, 138] width 200 height 19
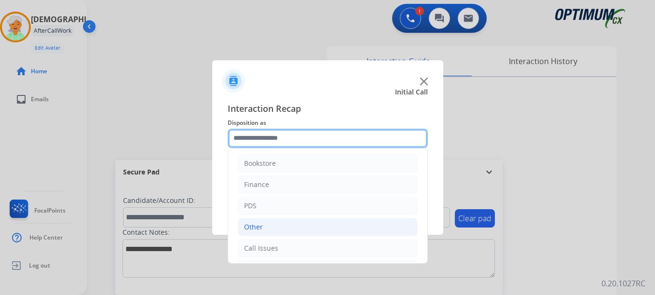
scroll to position [0, 0]
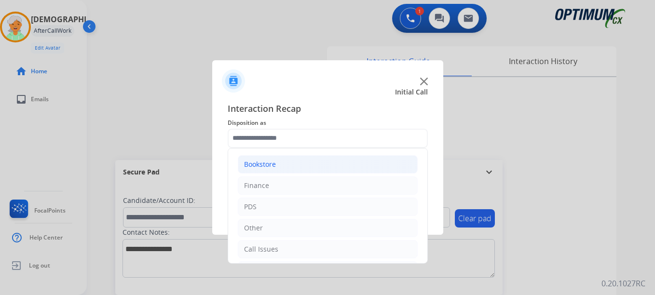
click at [266, 157] on li "Bookstore" at bounding box center [328, 164] width 180 height 18
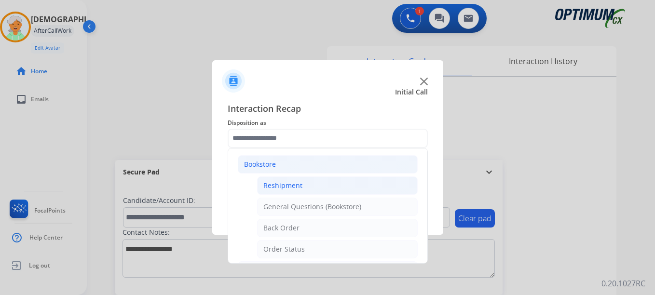
click at [287, 185] on div "Reshipment" at bounding box center [282, 186] width 39 height 10
type input "**********"
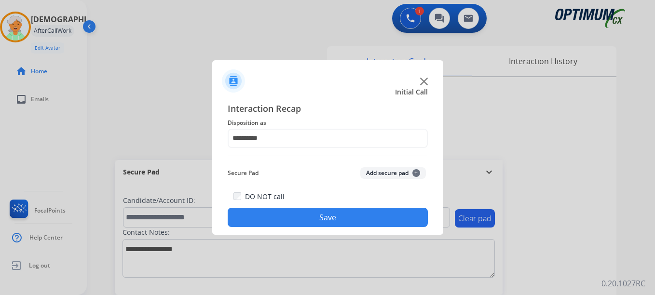
click at [318, 219] on button "Save" at bounding box center [328, 217] width 200 height 19
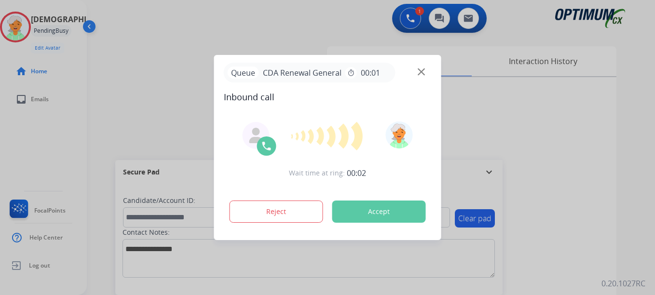
click at [0, 106] on html "Queue CDA Renewal General timer 00:01 Inbound call Wait time at ring: 00:02 Rej…" at bounding box center [327, 147] width 655 height 295
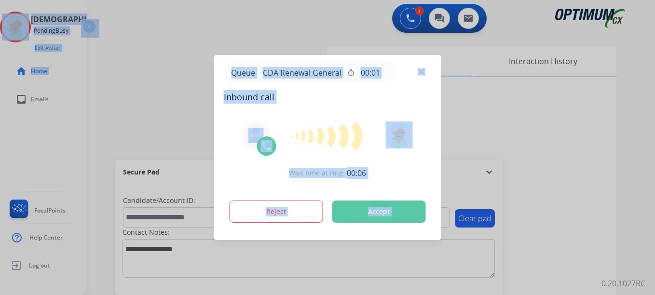
click at [395, 209] on button "Accept" at bounding box center [379, 212] width 94 height 22
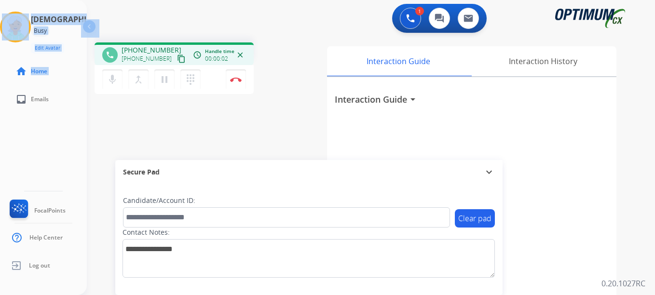
click at [177, 57] on mat-icon "content_copy" at bounding box center [181, 58] width 9 height 9
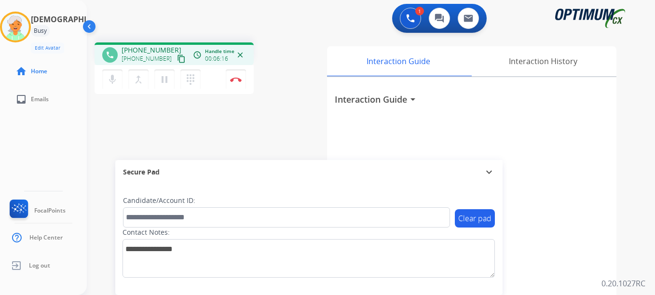
click at [134, 10] on div "1 Voice Interactions 0 Chat Interactions 0 Email Interactions" at bounding box center [364, 19] width 533 height 31
click at [168, 80] on mat-icon "pause" at bounding box center [165, 80] width 12 height 12
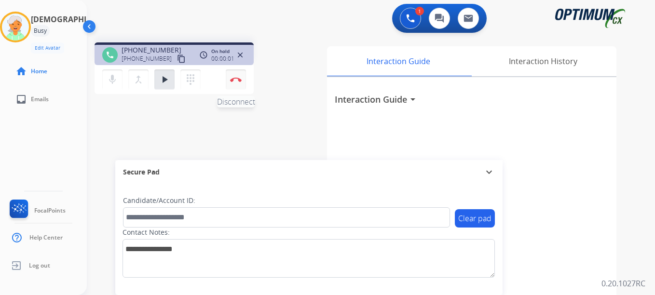
click at [234, 82] on button "Disconnect" at bounding box center [236, 79] width 20 height 20
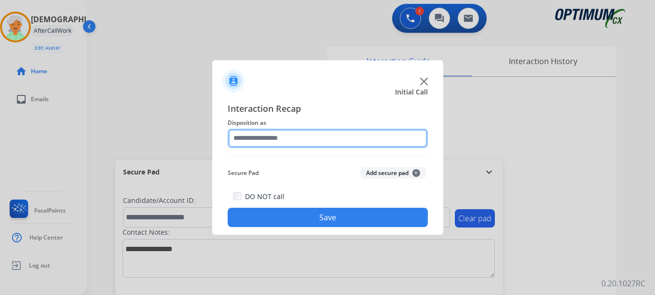
click at [327, 138] on input "text" at bounding box center [328, 138] width 200 height 19
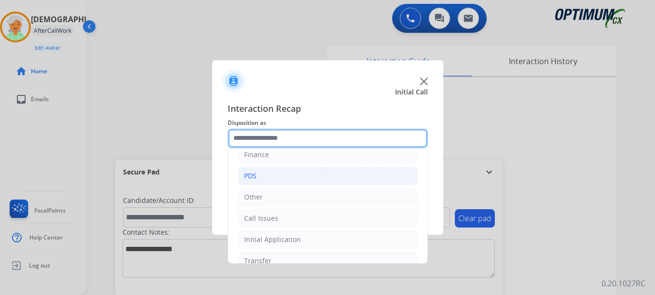
scroll to position [66, 0]
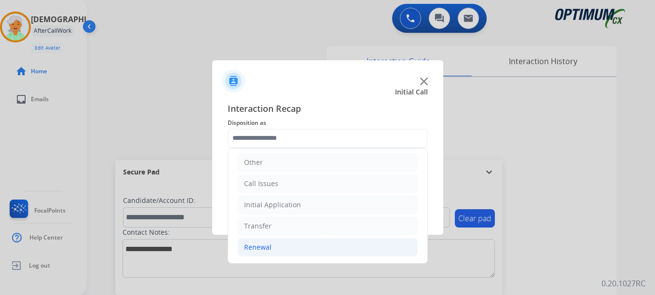
click at [287, 245] on li "Renewal" at bounding box center [328, 247] width 180 height 18
click at [285, 245] on li "Renewal" at bounding box center [328, 247] width 180 height 18
click at [293, 246] on li "Renewal" at bounding box center [328, 247] width 180 height 18
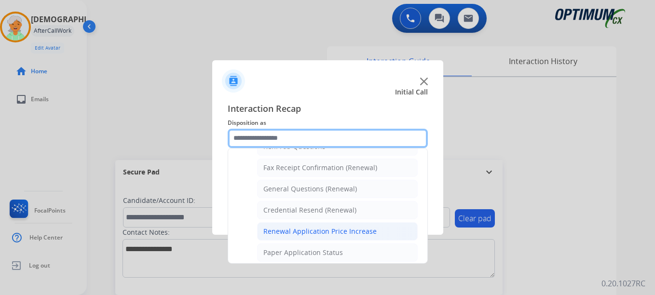
scroll to position [258, 0]
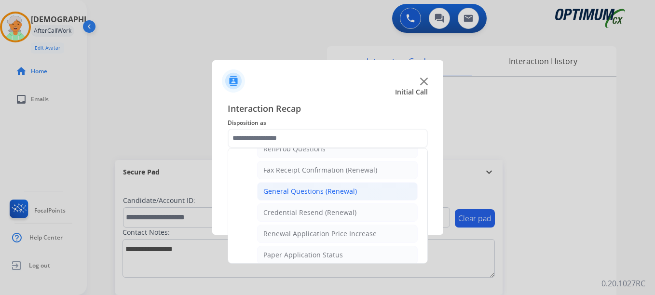
click at [303, 194] on div "General Questions (Renewal)" at bounding box center [310, 192] width 94 height 10
type input "**********"
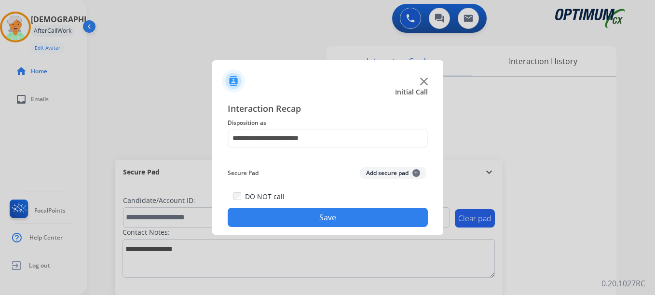
click at [335, 221] on button "Save" at bounding box center [328, 217] width 200 height 19
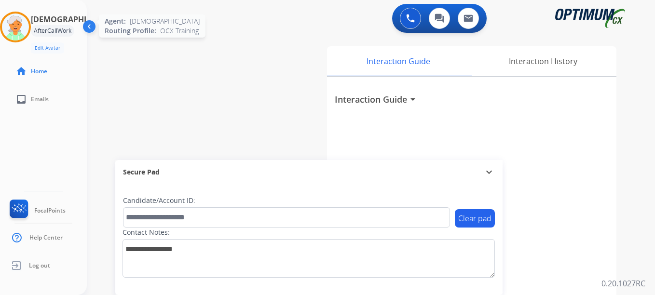
click at [4, 27] on div at bounding box center [15, 27] width 31 height 31
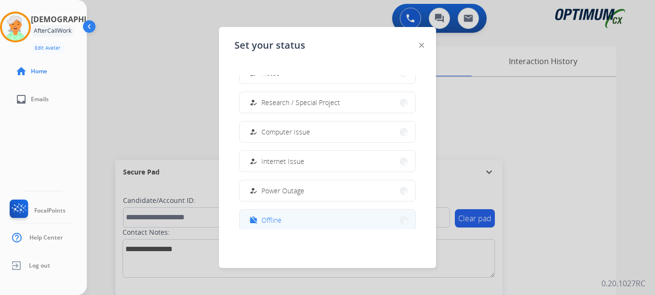
scroll to position [241, 0]
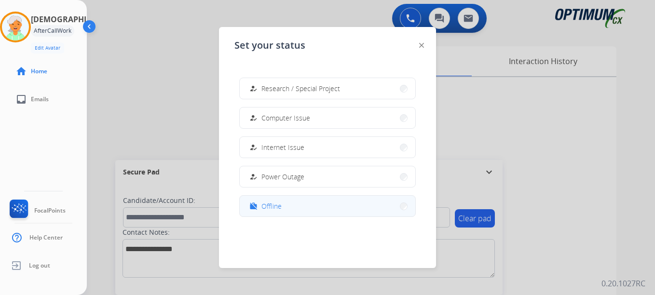
click at [300, 211] on button "work_off Offline" at bounding box center [328, 206] width 176 height 21
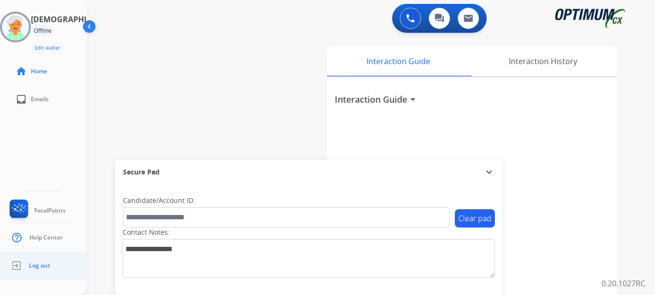
click at [47, 272] on link "Log out" at bounding box center [29, 266] width 42 height 18
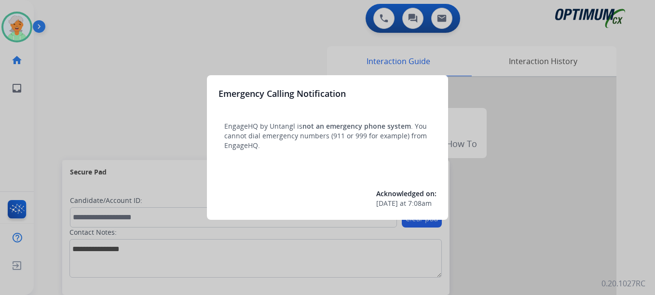
click at [25, 26] on div at bounding box center [327, 147] width 655 height 295
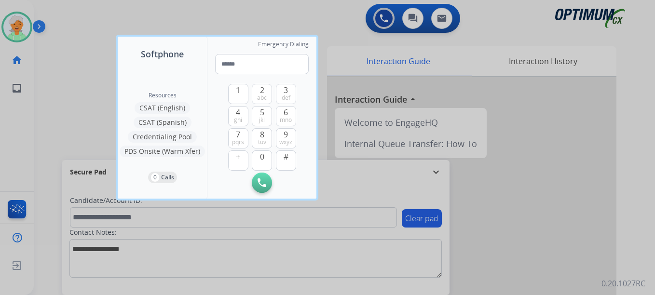
click at [25, 26] on div at bounding box center [327, 147] width 655 height 295
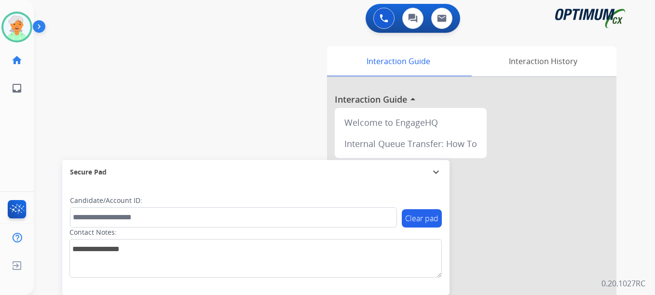
click at [25, 26] on img at bounding box center [16, 27] width 27 height 27
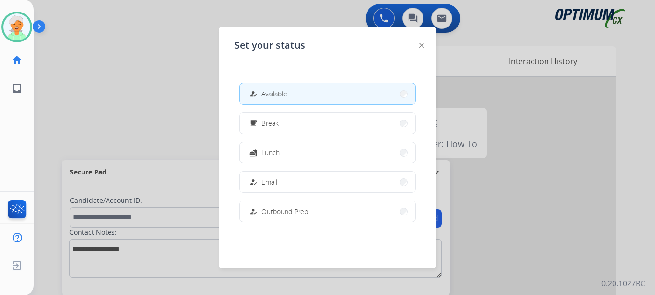
click at [285, 92] on span "Available" at bounding box center [274, 94] width 26 height 10
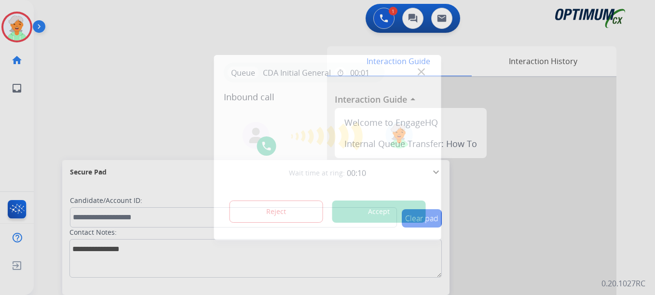
click at [362, 206] on button "Accept" at bounding box center [379, 212] width 94 height 22
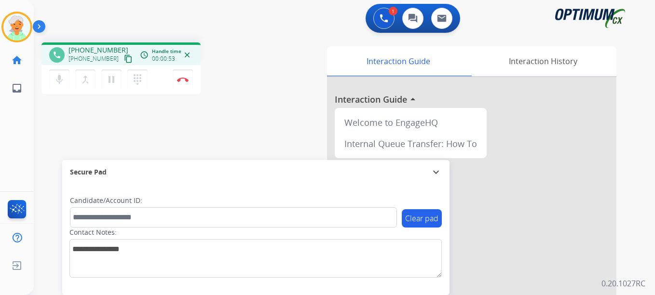
click at [122, 53] on button "content_copy" at bounding box center [128, 59] width 12 height 12
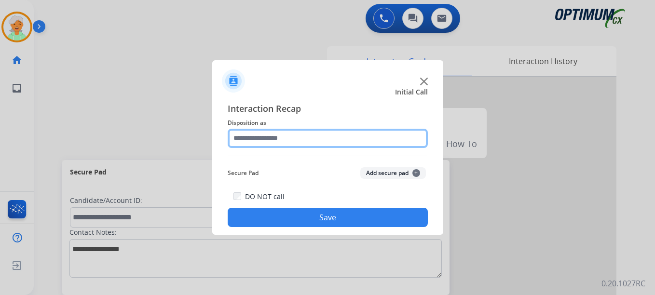
click at [296, 141] on input "text" at bounding box center [328, 138] width 200 height 19
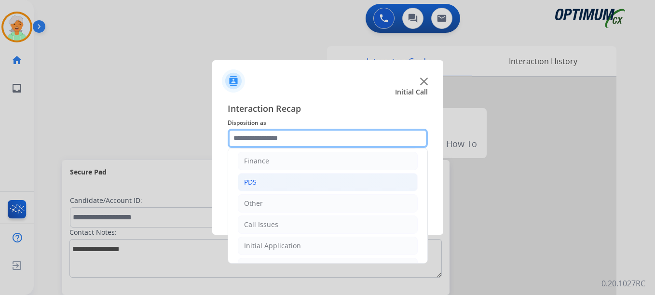
scroll to position [66, 0]
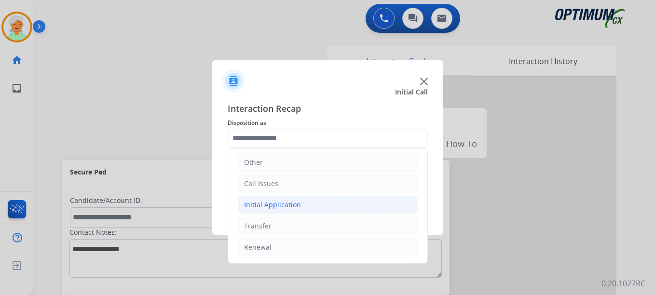
click at [288, 207] on div "Initial Application" at bounding box center [272, 205] width 57 height 10
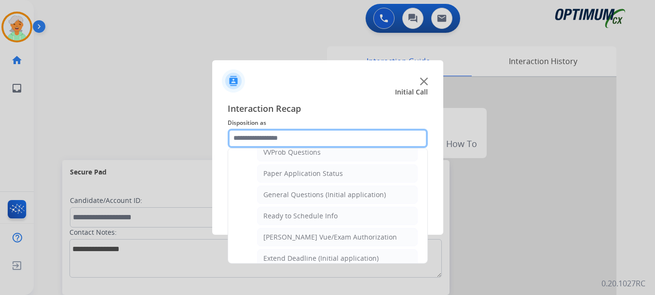
scroll to position [548, 0]
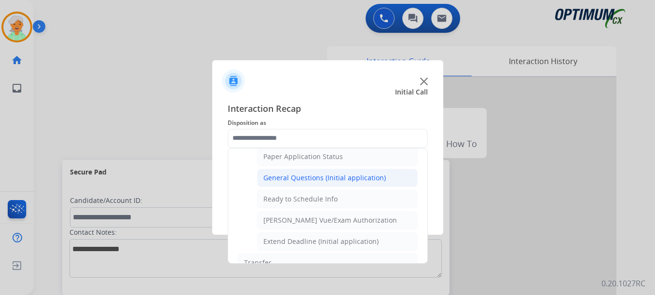
click at [312, 182] on div "General Questions (Initial application)" at bounding box center [324, 178] width 122 height 10
type input "**********"
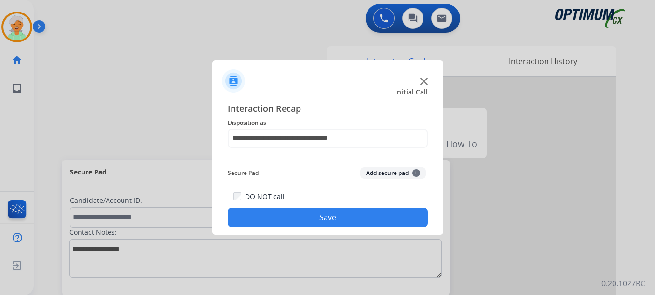
click at [344, 217] on button "Save" at bounding box center [328, 217] width 200 height 19
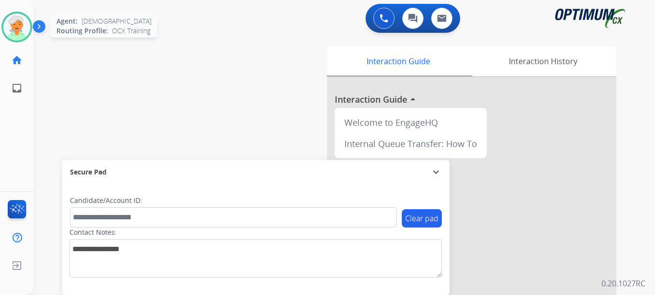
click at [4, 32] on img at bounding box center [16, 27] width 27 height 27
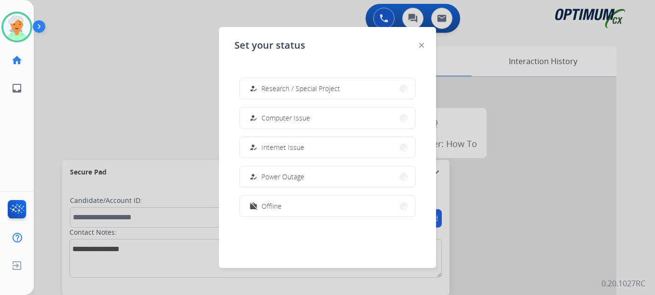
scroll to position [96, 0]
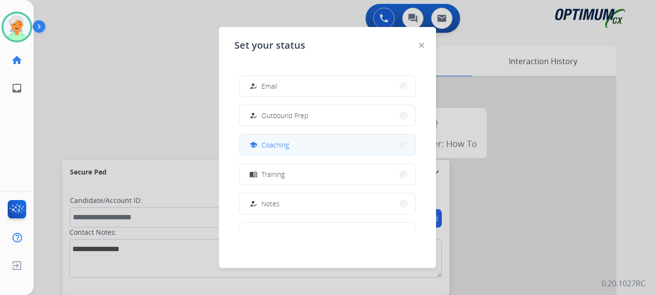
click at [310, 146] on button "school Coaching" at bounding box center [328, 145] width 176 height 21
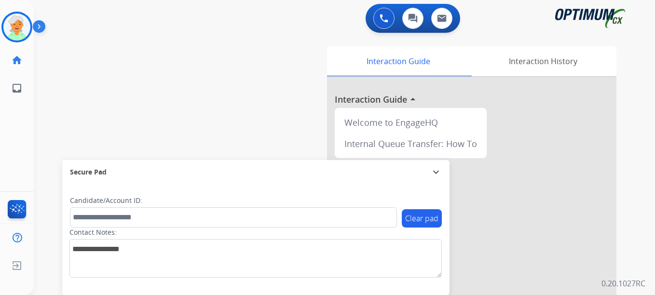
click at [0, 142] on html "Outbound call Quit Outbound call Quit Schedule interaction + Add to my list Cus…" at bounding box center [327, 147] width 655 height 295
click at [13, 30] on img at bounding box center [16, 27] width 27 height 27
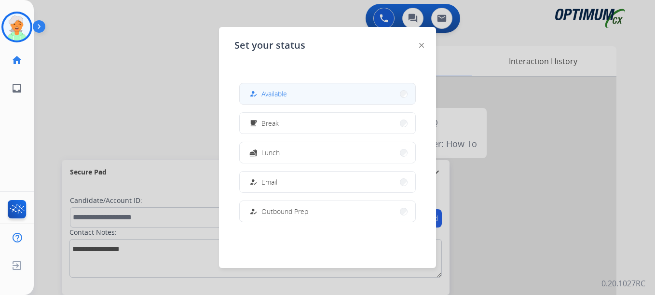
click at [285, 98] on span "Available" at bounding box center [274, 94] width 26 height 10
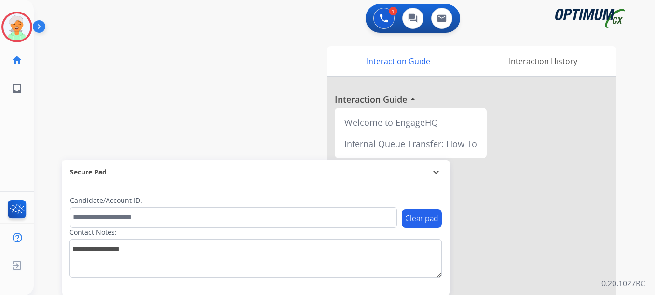
click at [373, 208] on button "Accept" at bounding box center [379, 212] width 94 height 22
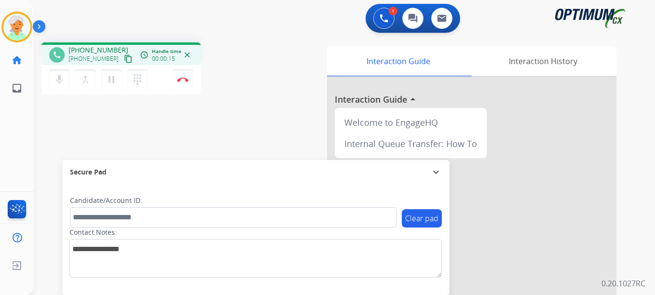
click at [124, 59] on mat-icon "content_copy" at bounding box center [128, 58] width 9 height 9
click at [109, 81] on mat-icon "pause" at bounding box center [112, 80] width 12 height 12
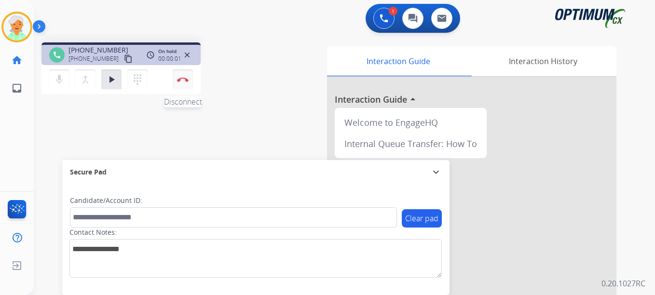
click at [192, 83] on div "mic Mute merge_type Bridge play_arrow Hold dialpad Dialpad Disconnect" at bounding box center [120, 79] width 159 height 29
click at [186, 82] on button "Disconnect" at bounding box center [183, 79] width 20 height 20
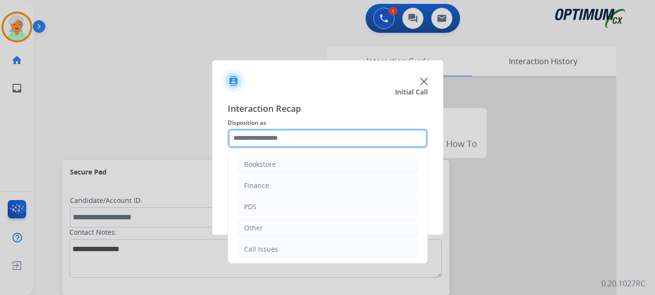
click at [281, 147] on input "text" at bounding box center [328, 138] width 200 height 19
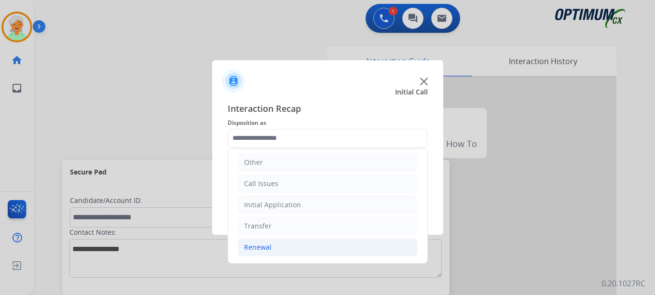
click at [279, 250] on li "Renewal" at bounding box center [328, 247] width 180 height 18
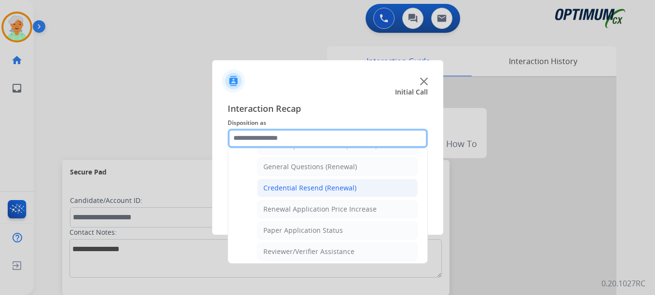
scroll to position [307, 0]
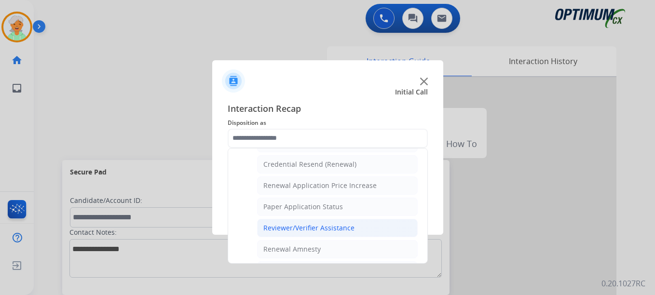
click at [326, 227] on div "Reviewer/Verifier Assistance" at bounding box center [308, 228] width 91 height 10
type input "**********"
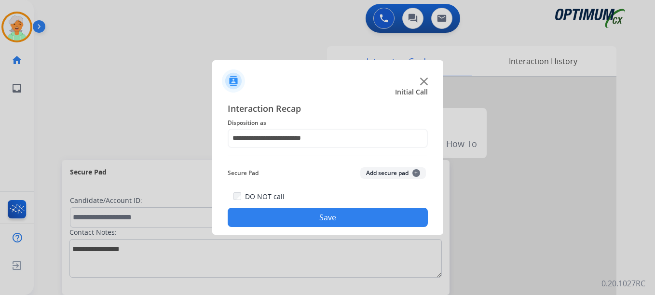
click at [321, 220] on button "Save" at bounding box center [328, 217] width 200 height 19
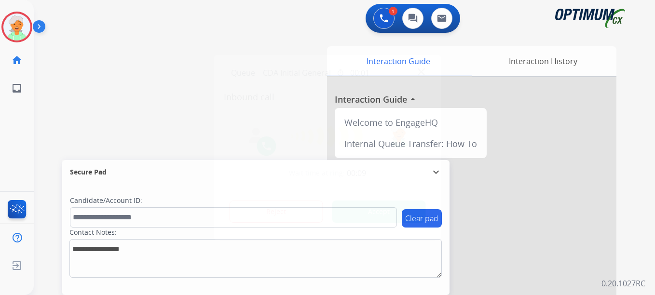
click at [394, 209] on button "Accept" at bounding box center [379, 212] width 94 height 22
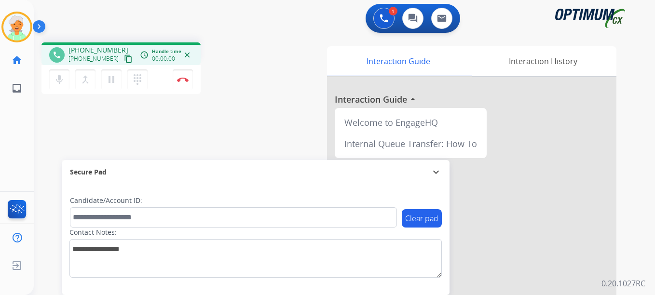
click at [124, 60] on mat-icon "content_copy" at bounding box center [128, 58] width 9 height 9
click at [114, 79] on mat-icon "pause" at bounding box center [112, 80] width 12 height 12
click at [189, 77] on button "Disconnect" at bounding box center [183, 79] width 20 height 20
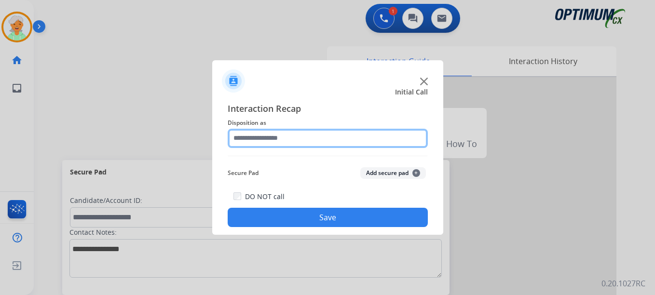
click at [349, 135] on input "text" at bounding box center [328, 138] width 200 height 19
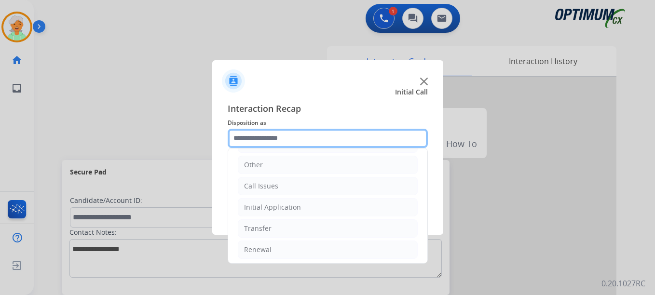
scroll to position [66, 0]
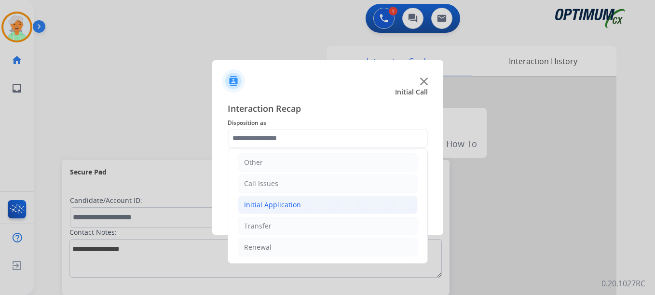
click at [297, 204] on div "Initial Application" at bounding box center [272, 205] width 57 height 10
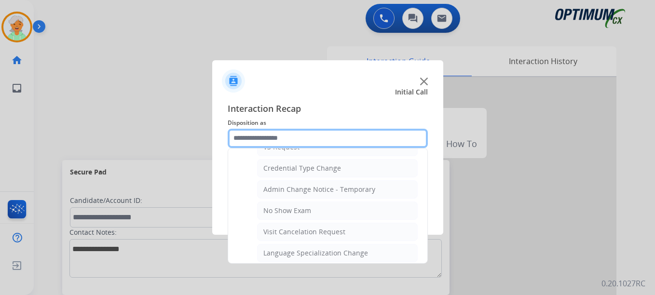
scroll to position [403, 0]
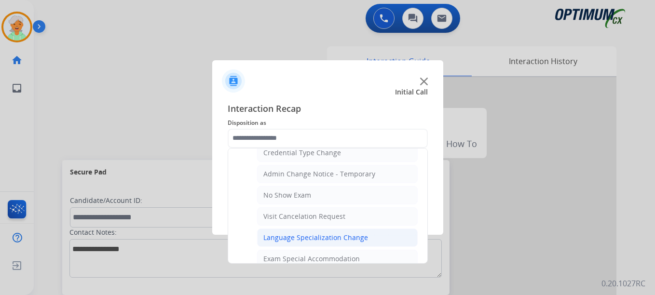
click at [313, 236] on div "Language Specialization Change" at bounding box center [315, 238] width 105 height 10
type input "**********"
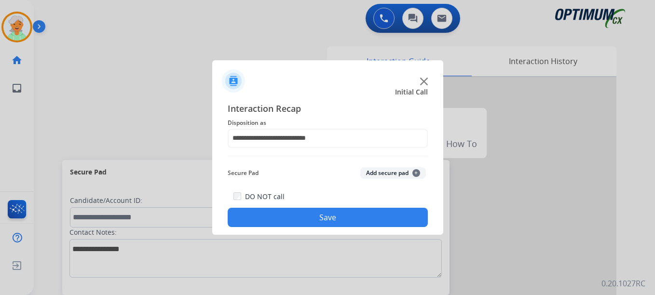
click at [348, 214] on button "Save" at bounding box center [328, 217] width 200 height 19
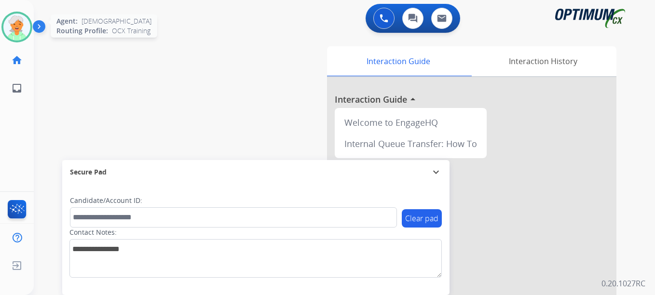
click at [12, 26] on img at bounding box center [16, 27] width 27 height 27
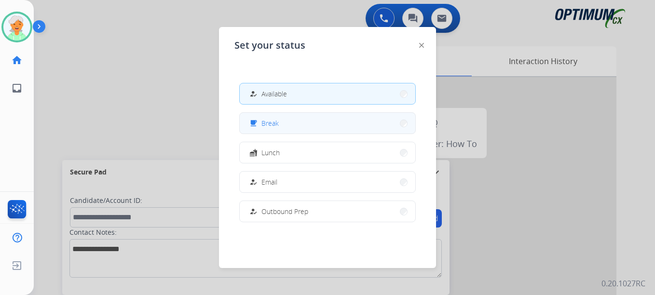
click at [271, 124] on span "Break" at bounding box center [269, 123] width 17 height 10
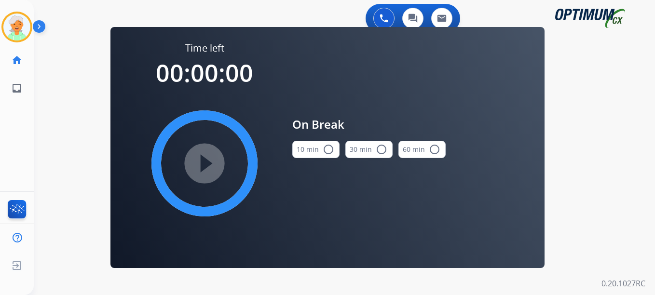
drag, startPoint x: 328, startPoint y: 149, endPoint x: 308, endPoint y: 150, distance: 20.3
click at [327, 149] on mat-icon "radio_button_unchecked" at bounding box center [329, 150] width 12 height 12
click at [208, 159] on mat-icon "play_circle_filled" at bounding box center [205, 164] width 12 height 12
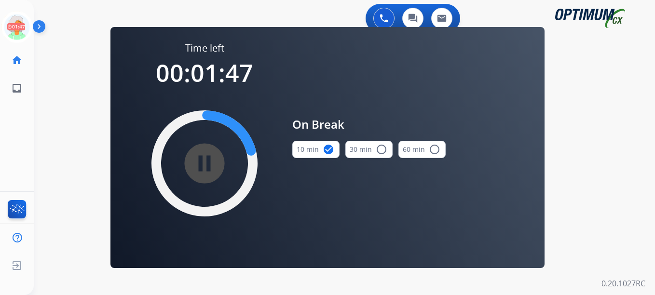
click at [470, 3] on app-navbar "0 Voice Interactions 0 Chat Interactions 0 Email Interactions" at bounding box center [333, 17] width 598 height 35
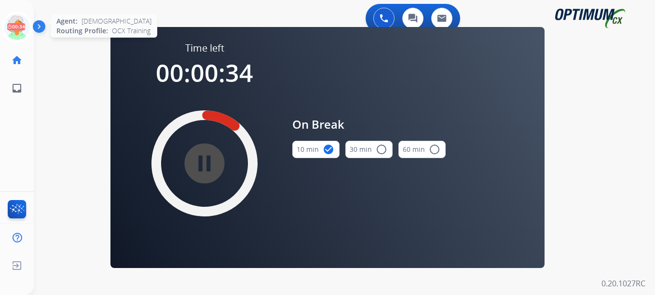
click at [14, 25] on icon at bounding box center [16, 27] width 31 height 31
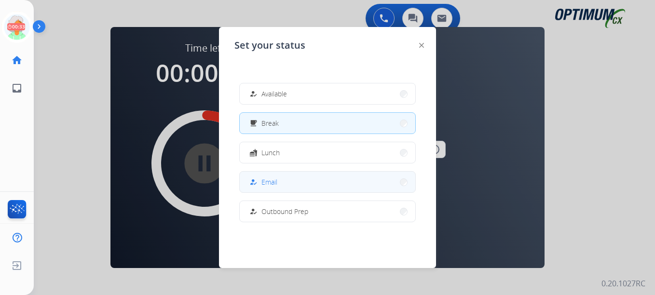
click at [265, 178] on span "Email" at bounding box center [269, 182] width 16 height 10
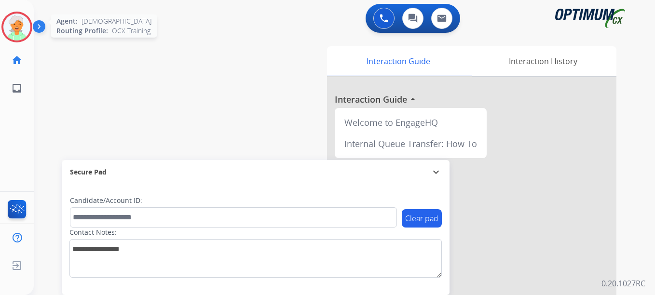
click at [19, 37] on img at bounding box center [16, 27] width 27 height 27
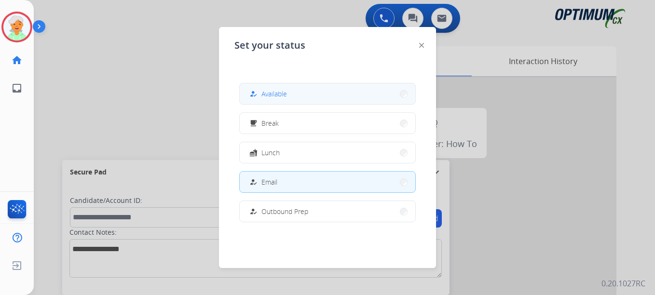
click at [275, 96] on span "Available" at bounding box center [274, 94] width 26 height 10
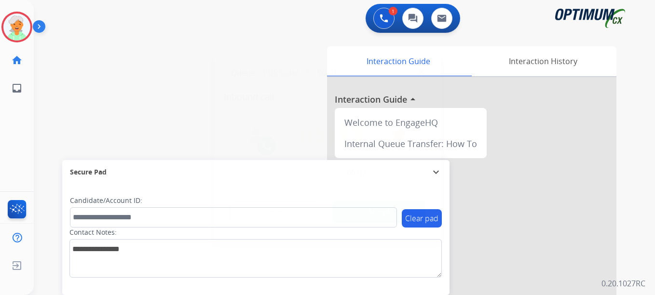
click at [374, 205] on button "Accept" at bounding box center [379, 212] width 94 height 22
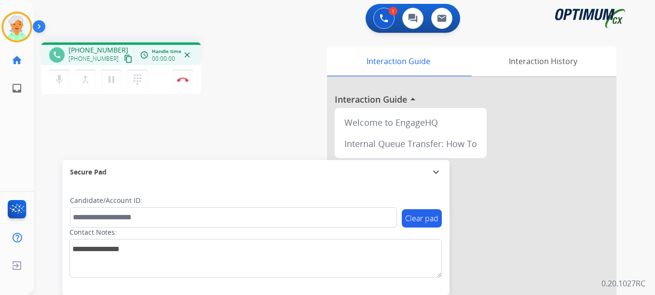
click at [124, 60] on mat-icon "content_copy" at bounding box center [128, 58] width 9 height 9
click at [115, 78] on mat-icon "pause" at bounding box center [112, 80] width 12 height 12
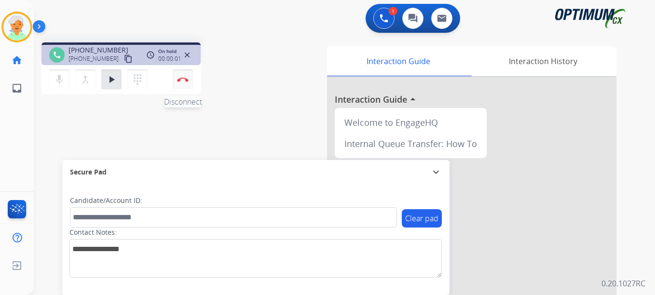
click at [176, 82] on button "Disconnect" at bounding box center [183, 79] width 20 height 20
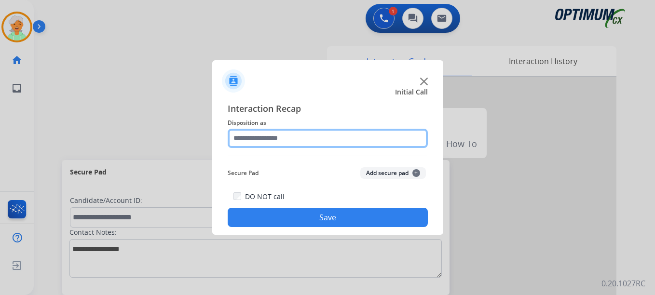
click at [294, 135] on input "text" at bounding box center [328, 138] width 200 height 19
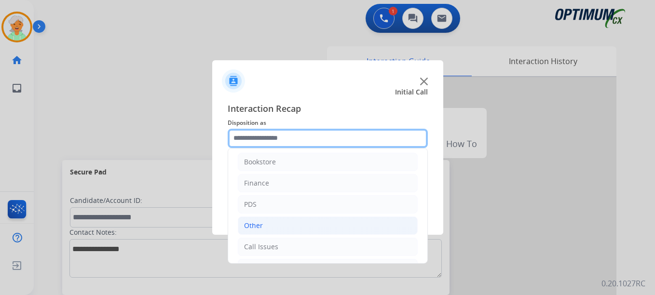
scroll to position [0, 0]
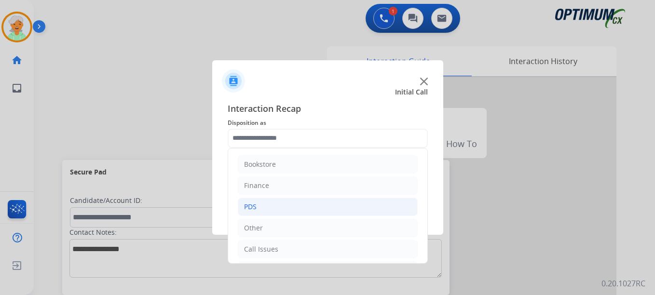
click at [274, 205] on li "PDS" at bounding box center [328, 207] width 180 height 18
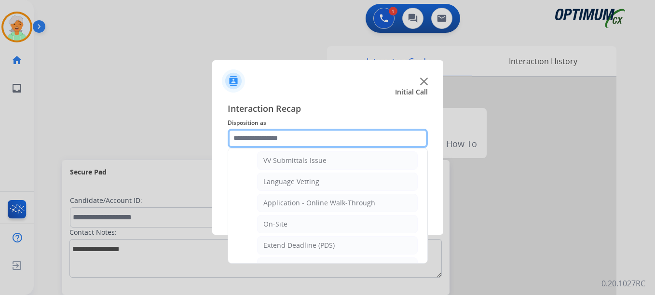
scroll to position [241, 0]
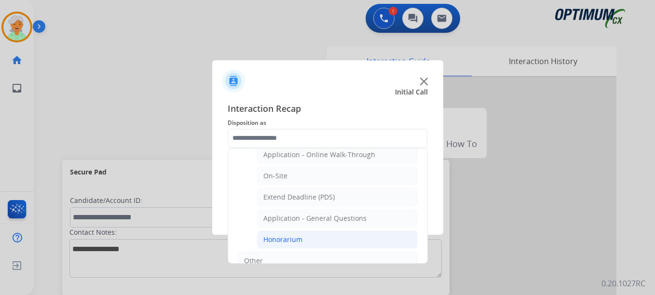
click at [293, 235] on div "Honorarium" at bounding box center [282, 240] width 39 height 10
type input "**********"
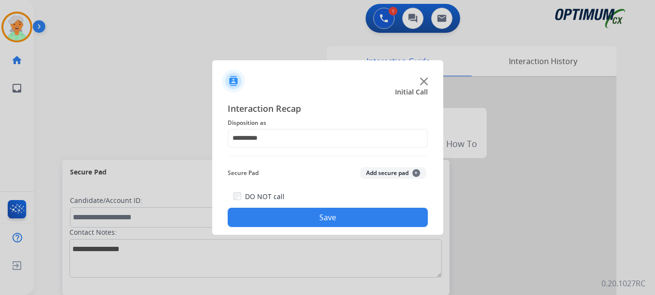
click at [304, 219] on button "Save" at bounding box center [328, 217] width 200 height 19
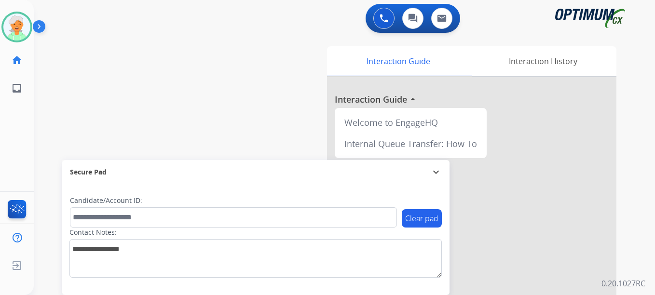
click at [469, 260] on div at bounding box center [471, 257] width 289 height 360
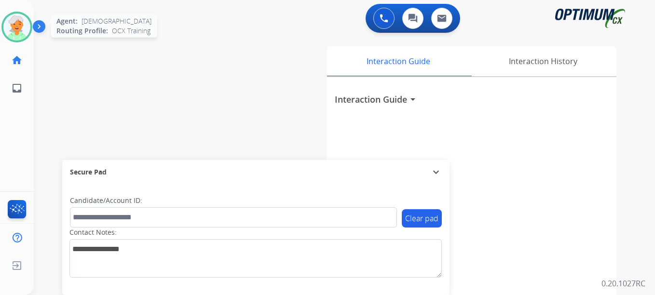
click at [15, 34] on img at bounding box center [16, 27] width 27 height 27
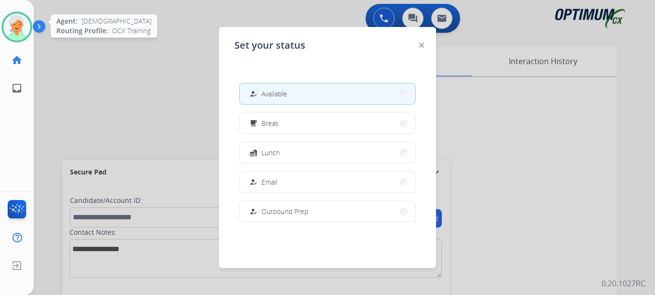
click at [24, 23] on img at bounding box center [16, 27] width 27 height 27
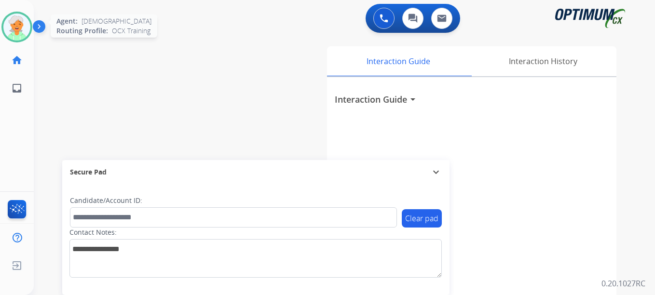
click at [24, 23] on img at bounding box center [16, 27] width 27 height 27
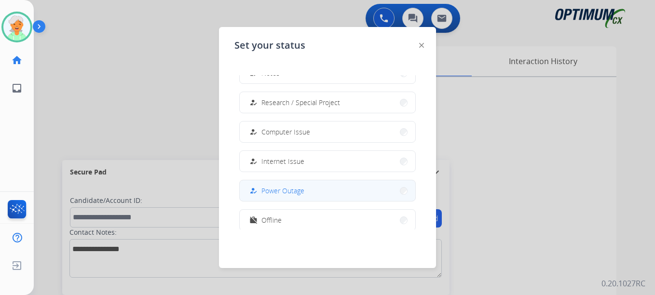
scroll to position [241, 0]
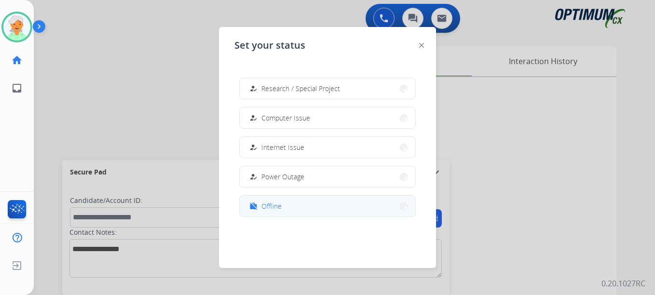
click at [296, 210] on button "work_off Offline" at bounding box center [328, 206] width 176 height 21
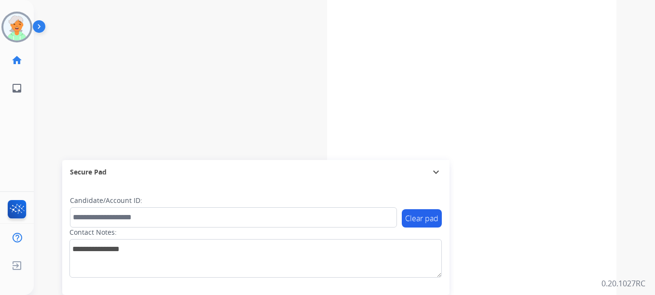
scroll to position [142, 0]
click at [15, 261] on img at bounding box center [16, 266] width 17 height 18
click at [65, 268] on span "Log out" at bounding box center [64, 267] width 23 height 9
